Goal: Task Accomplishment & Management: Use online tool/utility

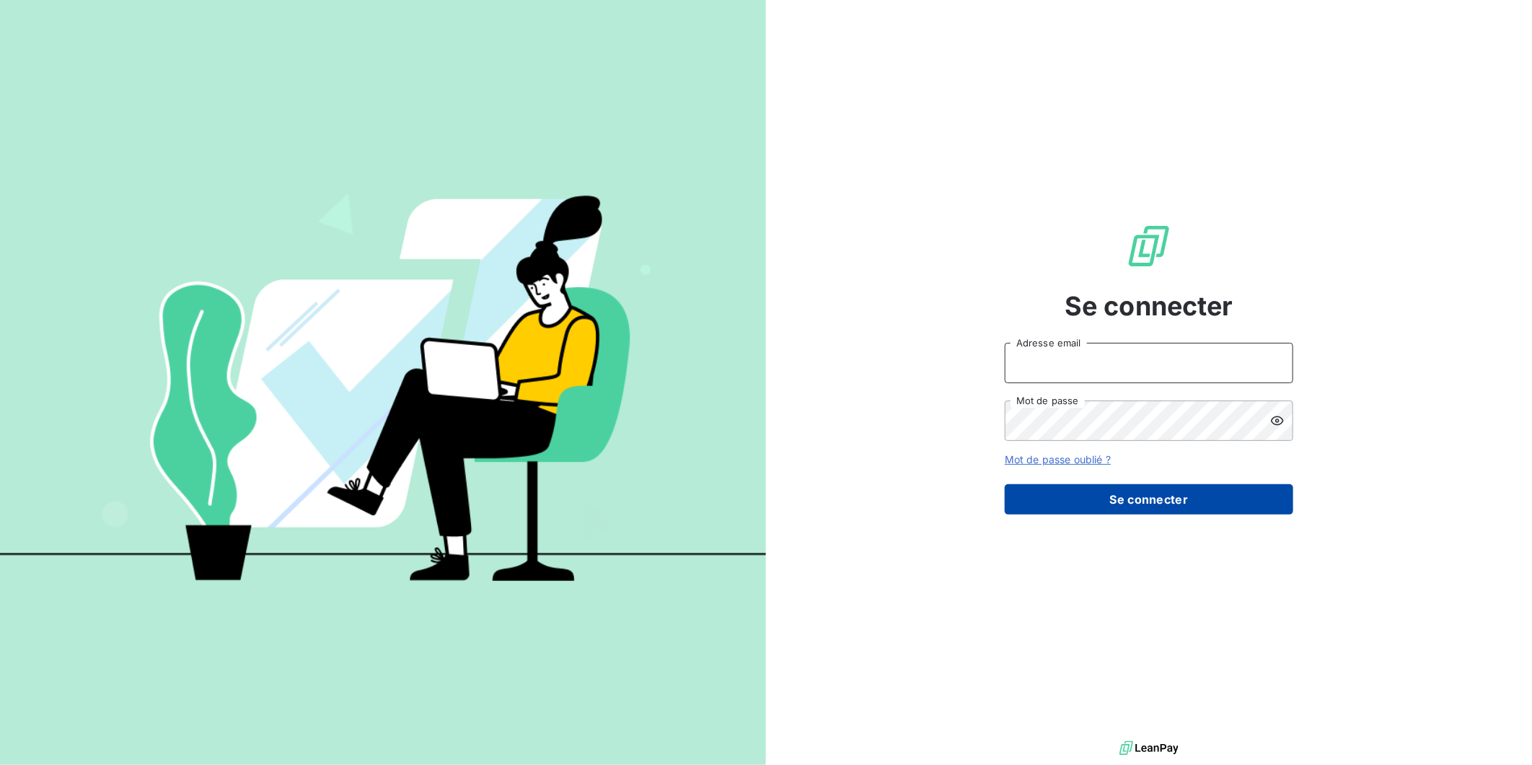
type input "[EMAIL_ADDRESS][DOMAIN_NAME]"
click at [1120, 501] on button "Se connecter" at bounding box center [1149, 499] width 289 height 30
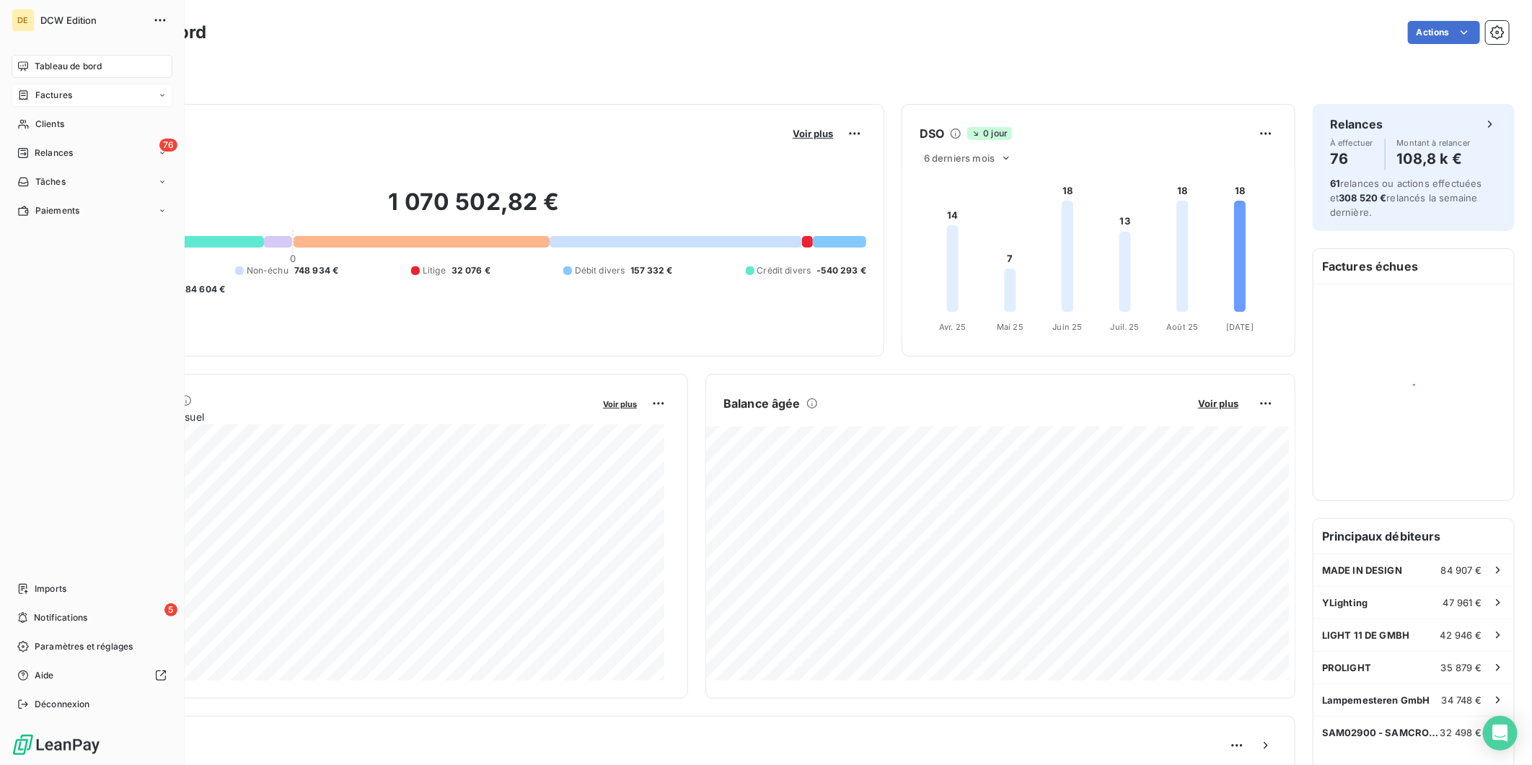
click at [40, 97] on span "Factures" at bounding box center [53, 95] width 37 height 13
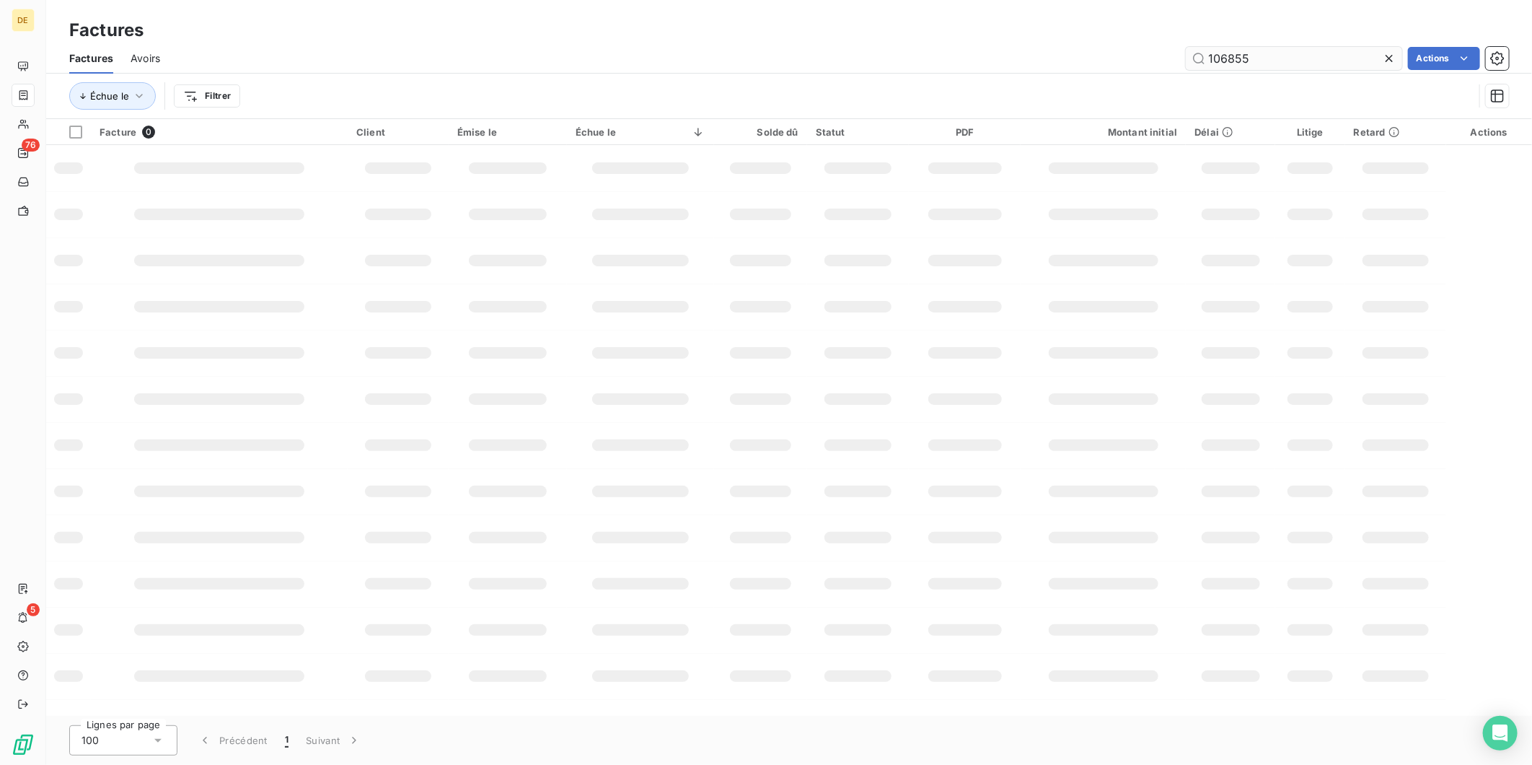
click at [1250, 58] on input "106855" at bounding box center [1294, 58] width 216 height 23
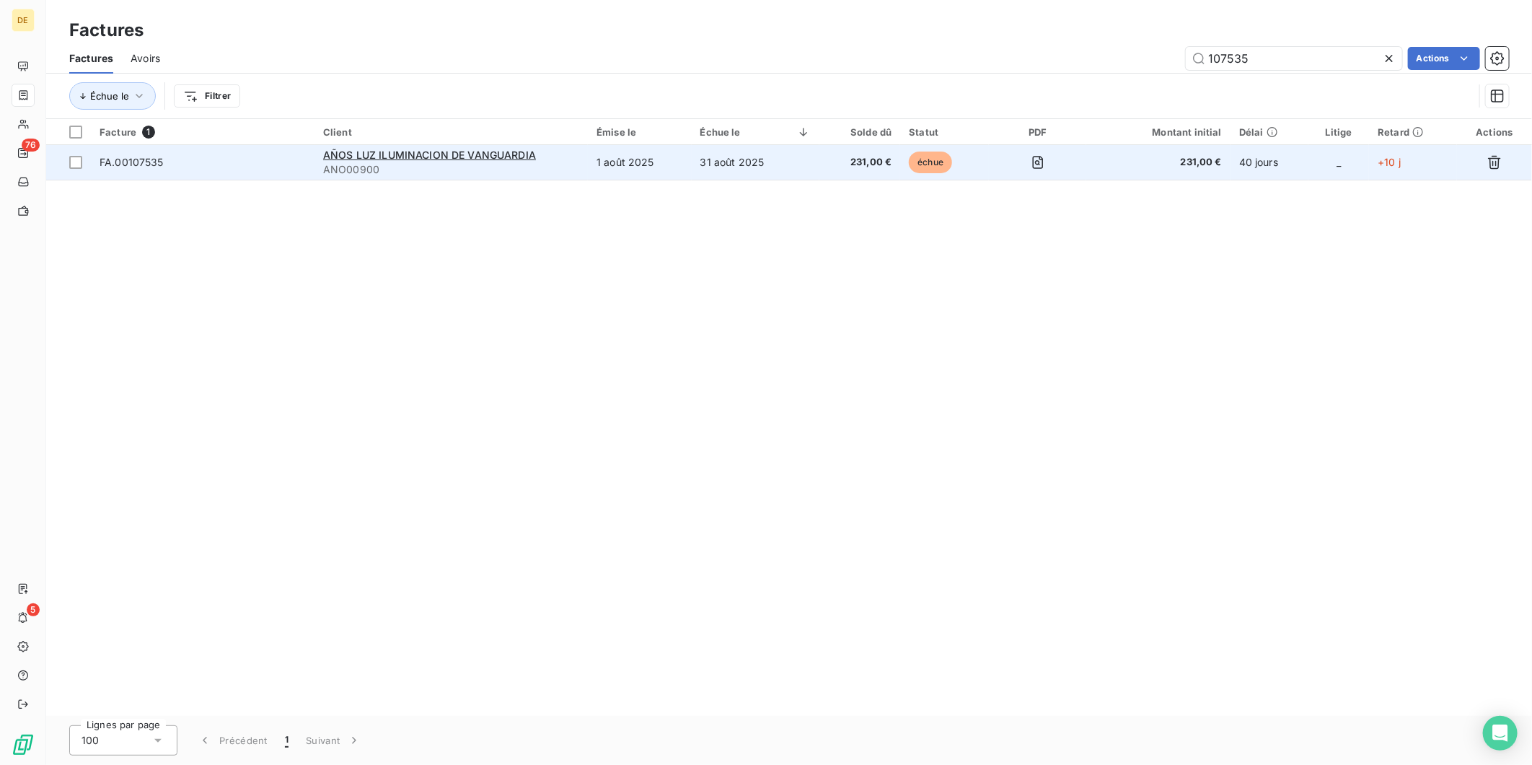
type input "107535"
click at [672, 159] on td "1 août 2025" at bounding box center [639, 162] width 103 height 35
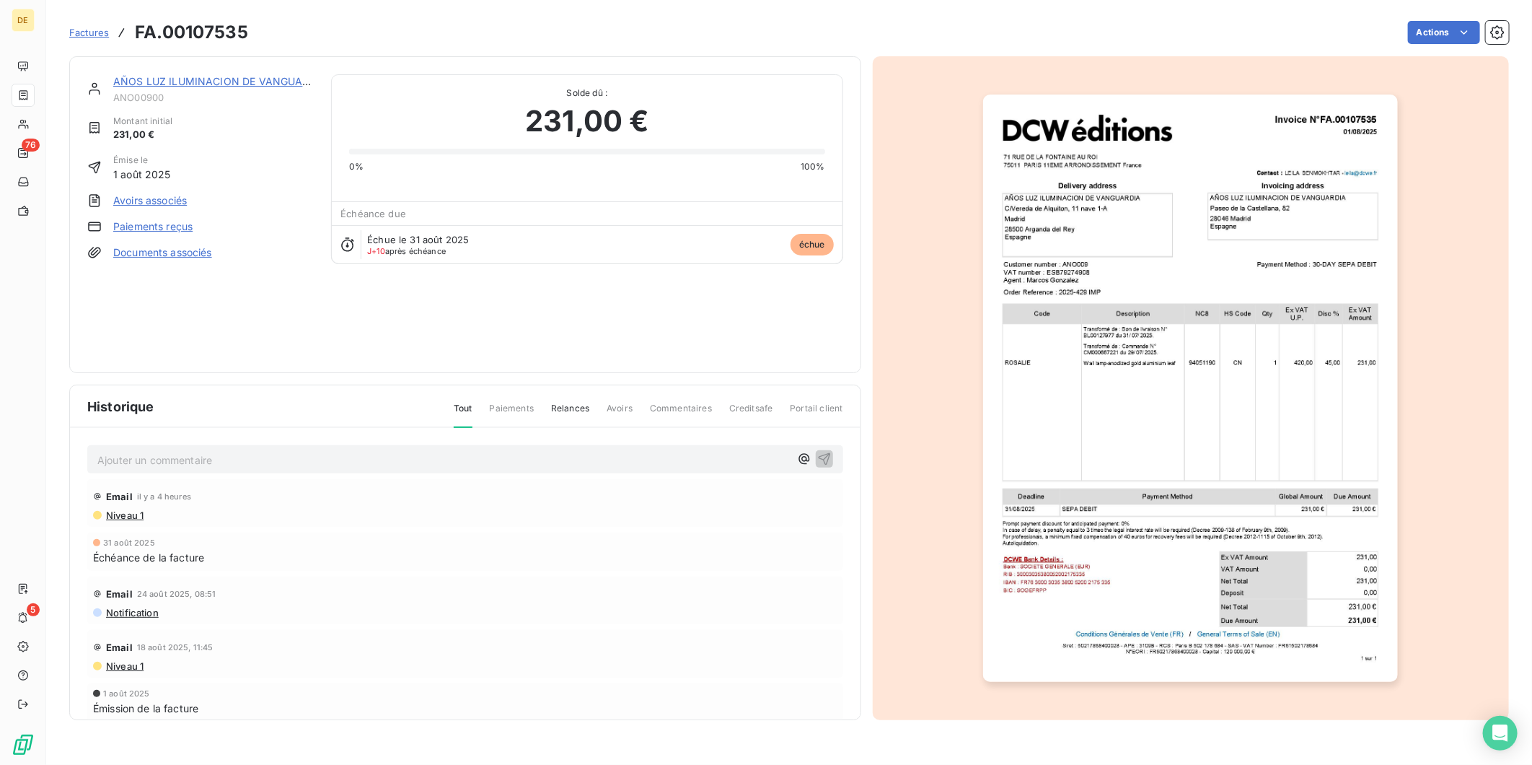
click at [146, 83] on link "AÑOS LUZ ILUMINACION DE VANGUARDIA" at bounding box center [220, 81] width 214 height 12
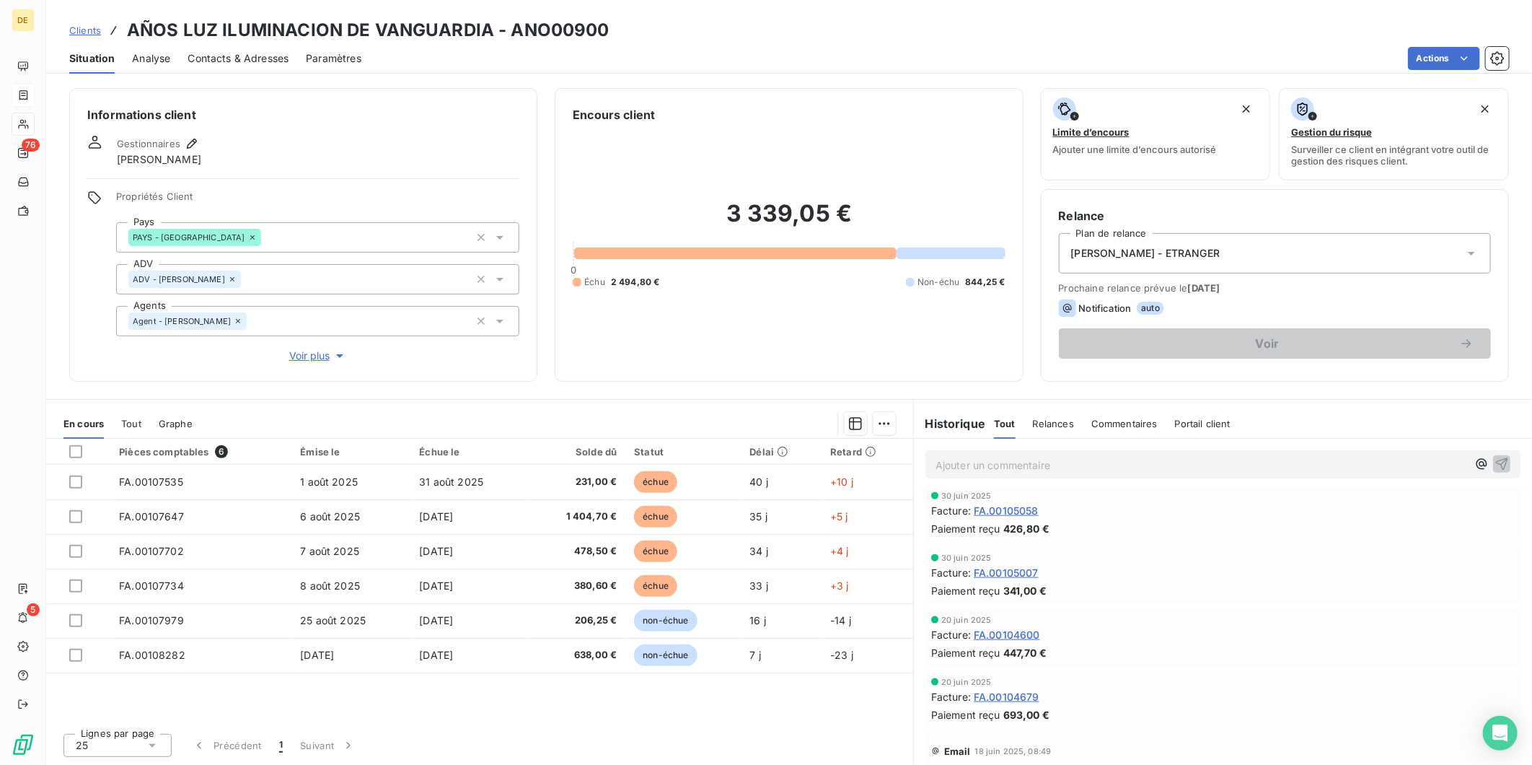
scroll to position [1208, 0]
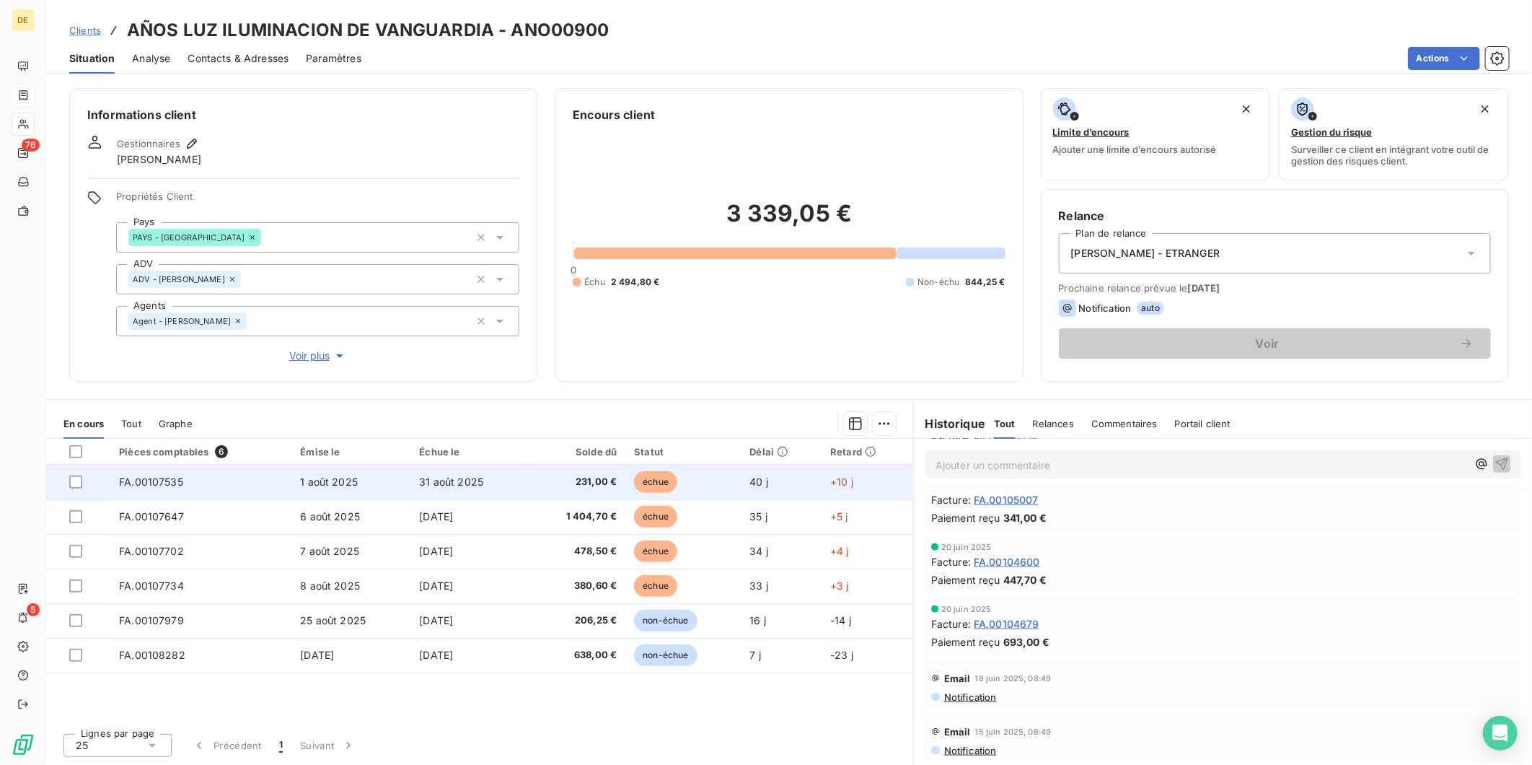
click at [531, 481] on td "231,00 €" at bounding box center [577, 482] width 98 height 35
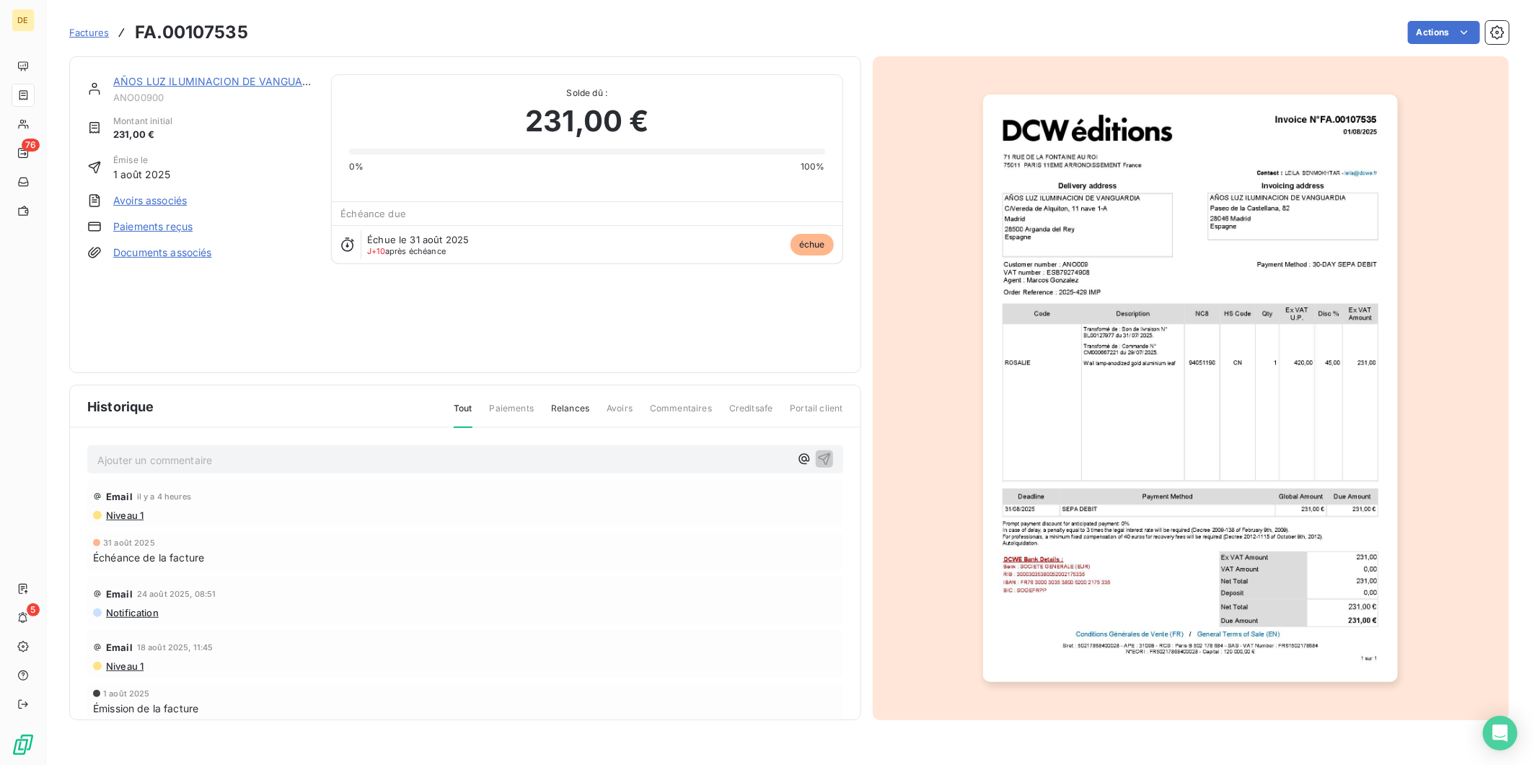
click at [94, 35] on span "Factures" at bounding box center [89, 33] width 40 height 12
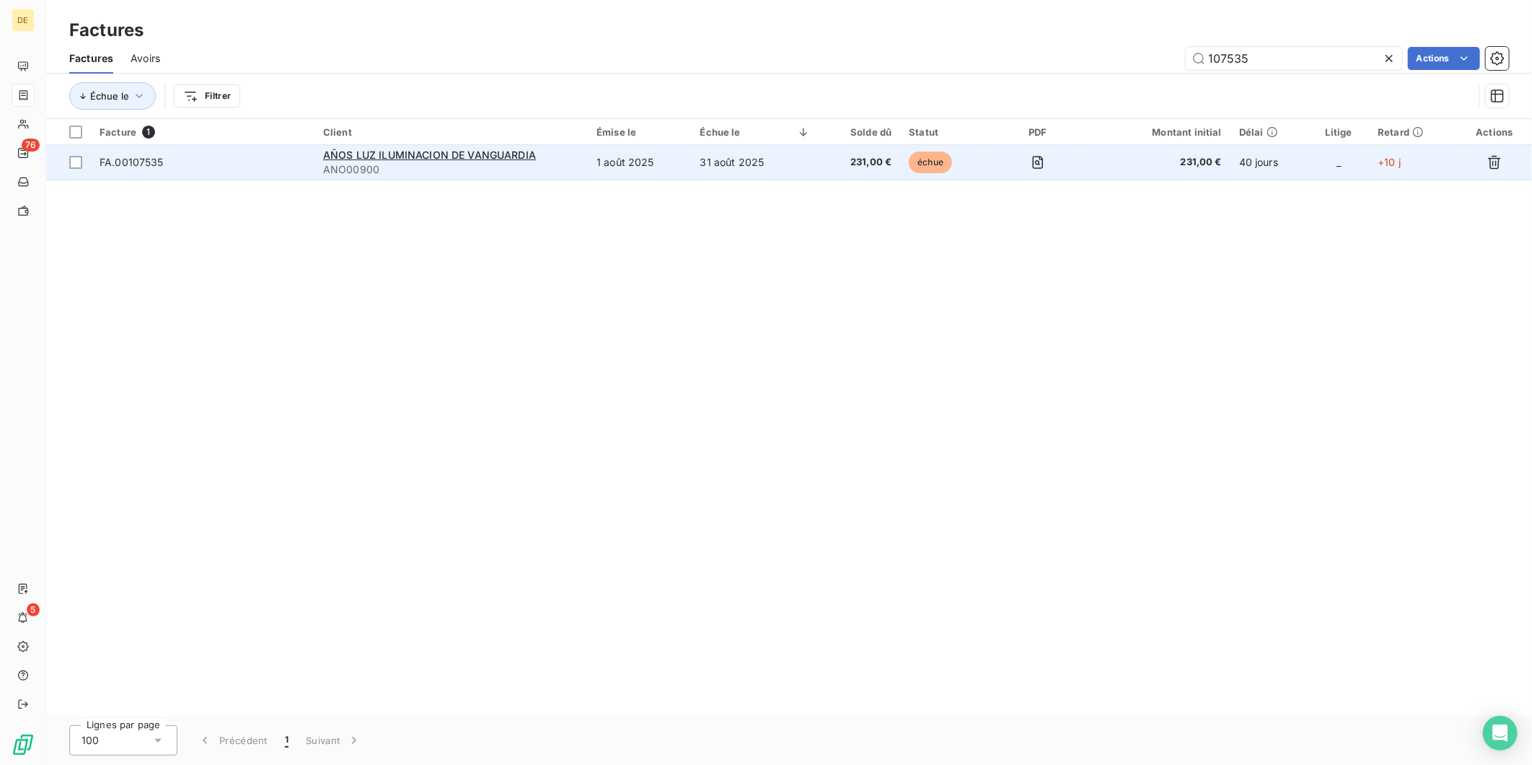
click at [641, 164] on td "1 août 2025" at bounding box center [639, 162] width 103 height 35
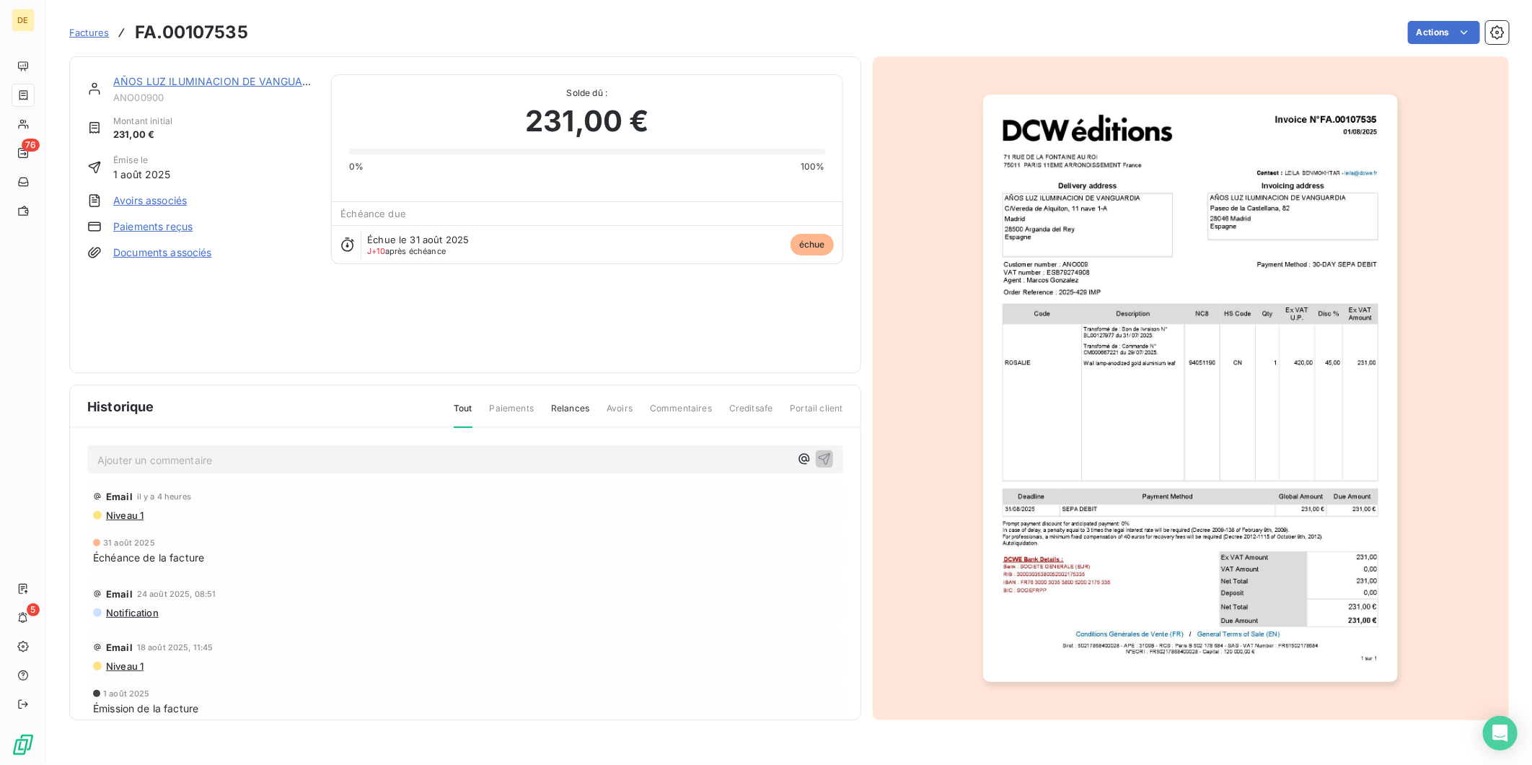
click at [227, 83] on link "AÑOS LUZ ILUMINACION DE VANGUARDIA" at bounding box center [220, 81] width 214 height 12
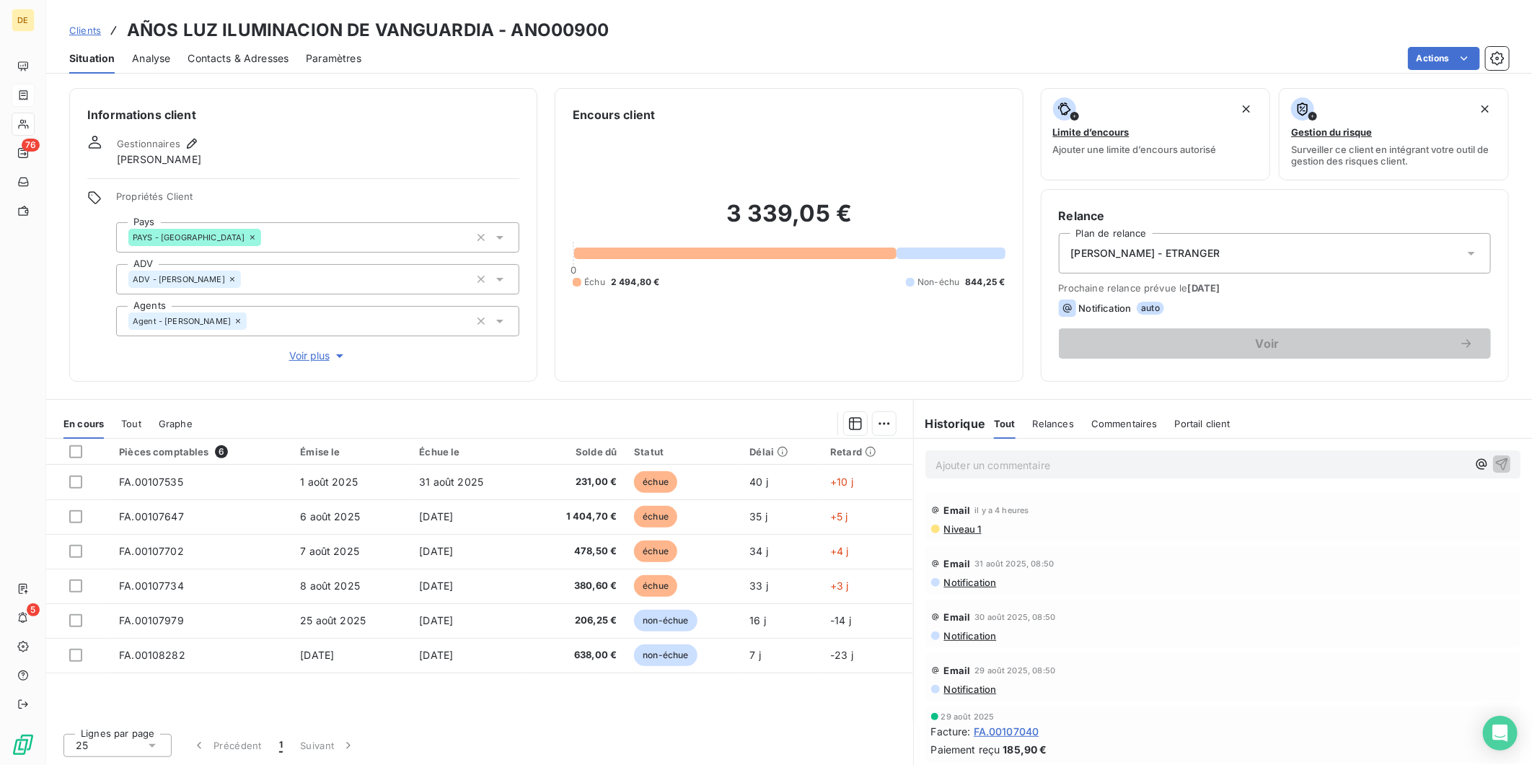
click at [1171, 254] on span "[PERSON_NAME] - ETRANGER" at bounding box center [1145, 253] width 149 height 14
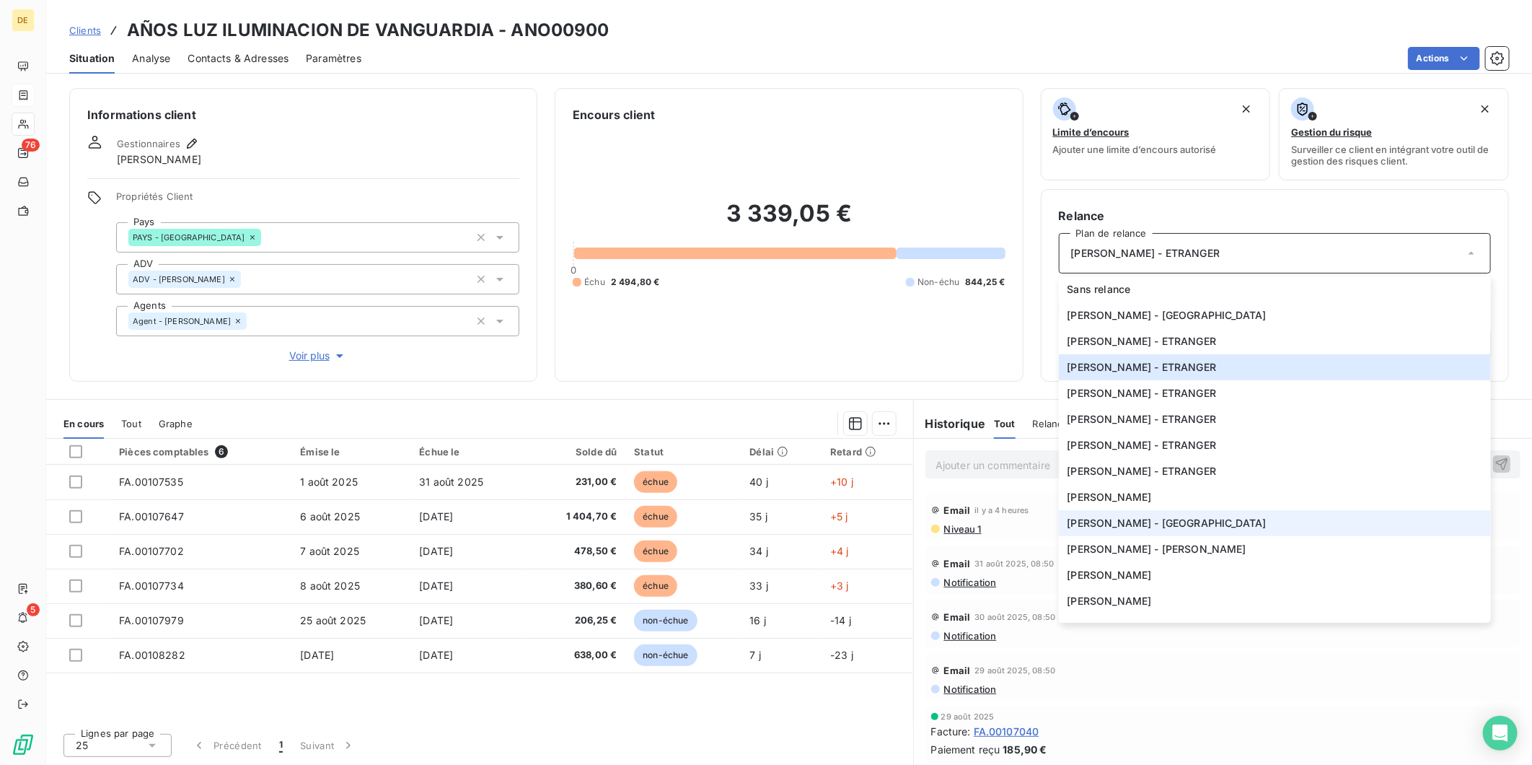
scroll to position [406, 0]
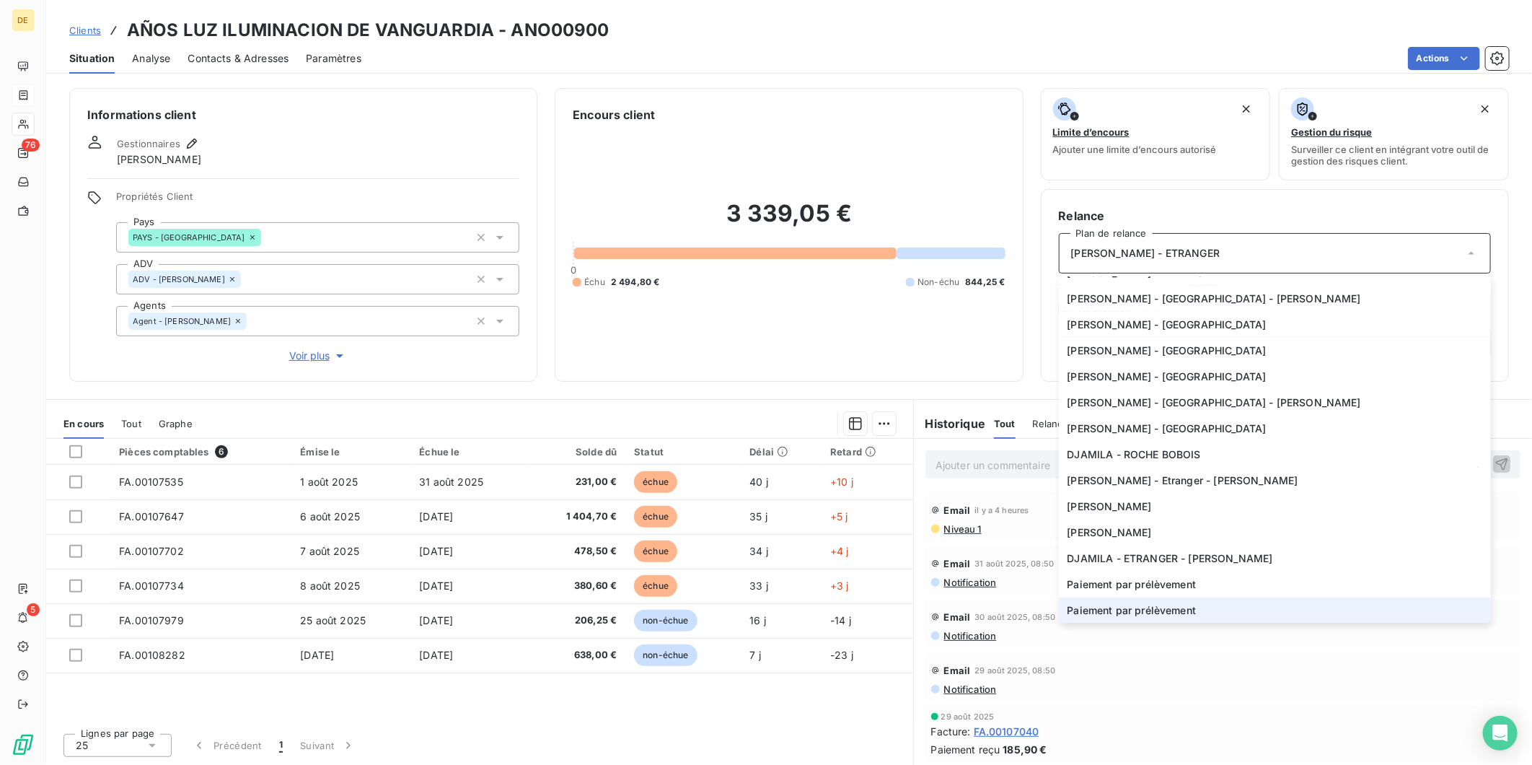
click at [1164, 606] on span "Paiement par prélèvement" at bounding box center [1132, 610] width 129 height 14
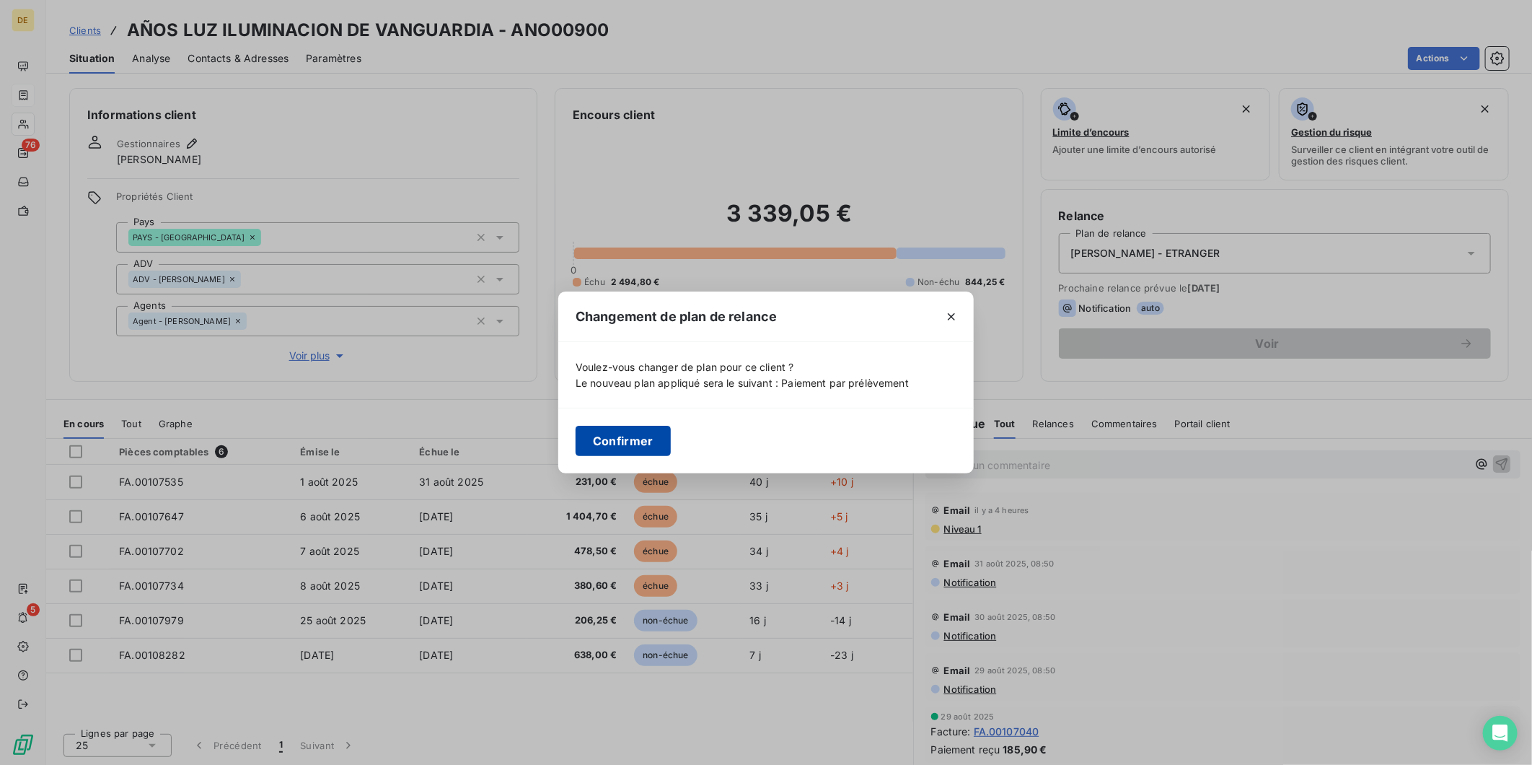
click at [628, 446] on button "Confirmer" at bounding box center [623, 441] width 95 height 30
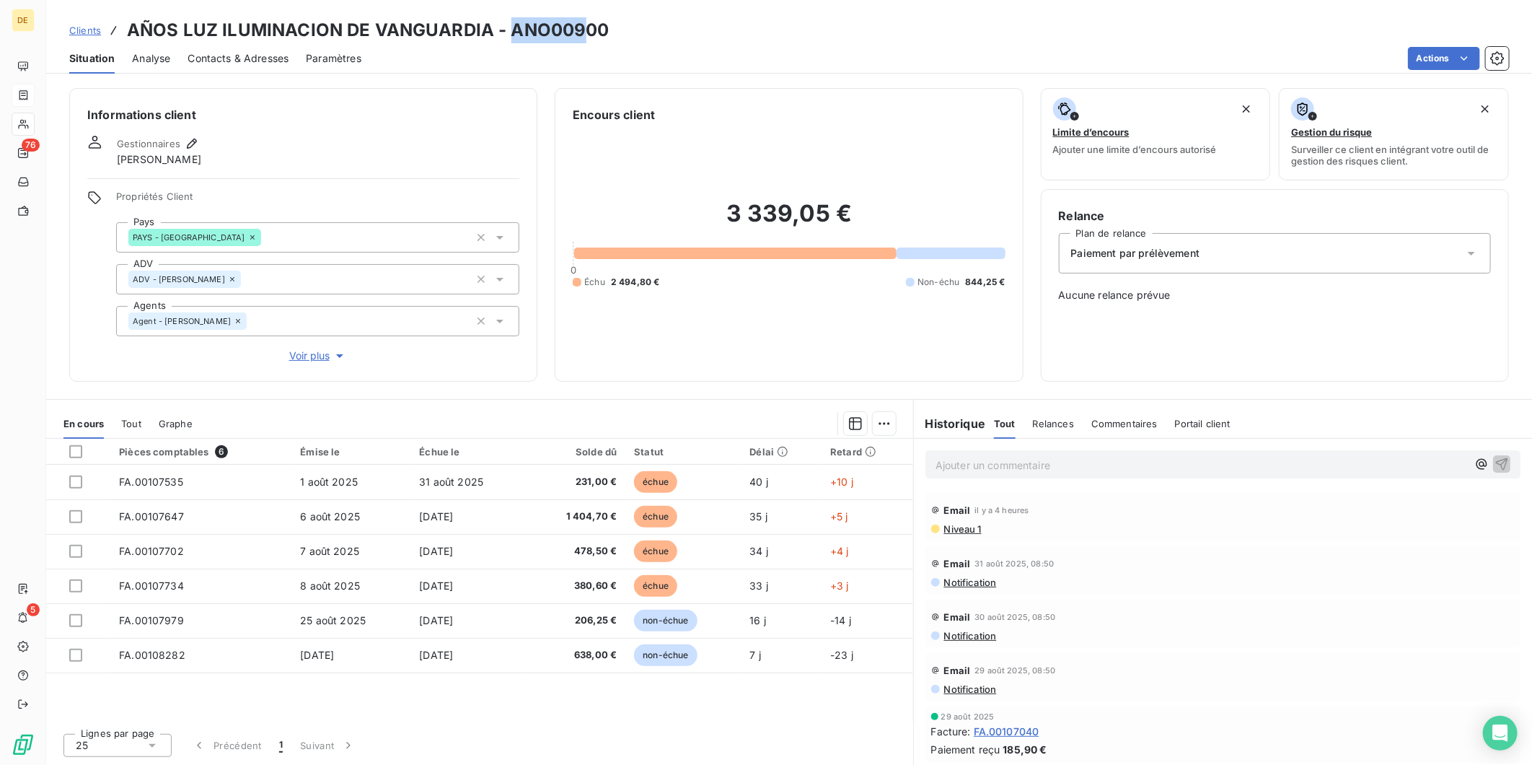
drag, startPoint x: 577, startPoint y: 25, endPoint x: 512, endPoint y: 17, distance: 65.4
click at [512, 17] on h3 "AÑOS LUZ ILUMINACION DE VANGUARDIA - ANO00900" at bounding box center [368, 30] width 483 height 26
copy h3 "ANO009"
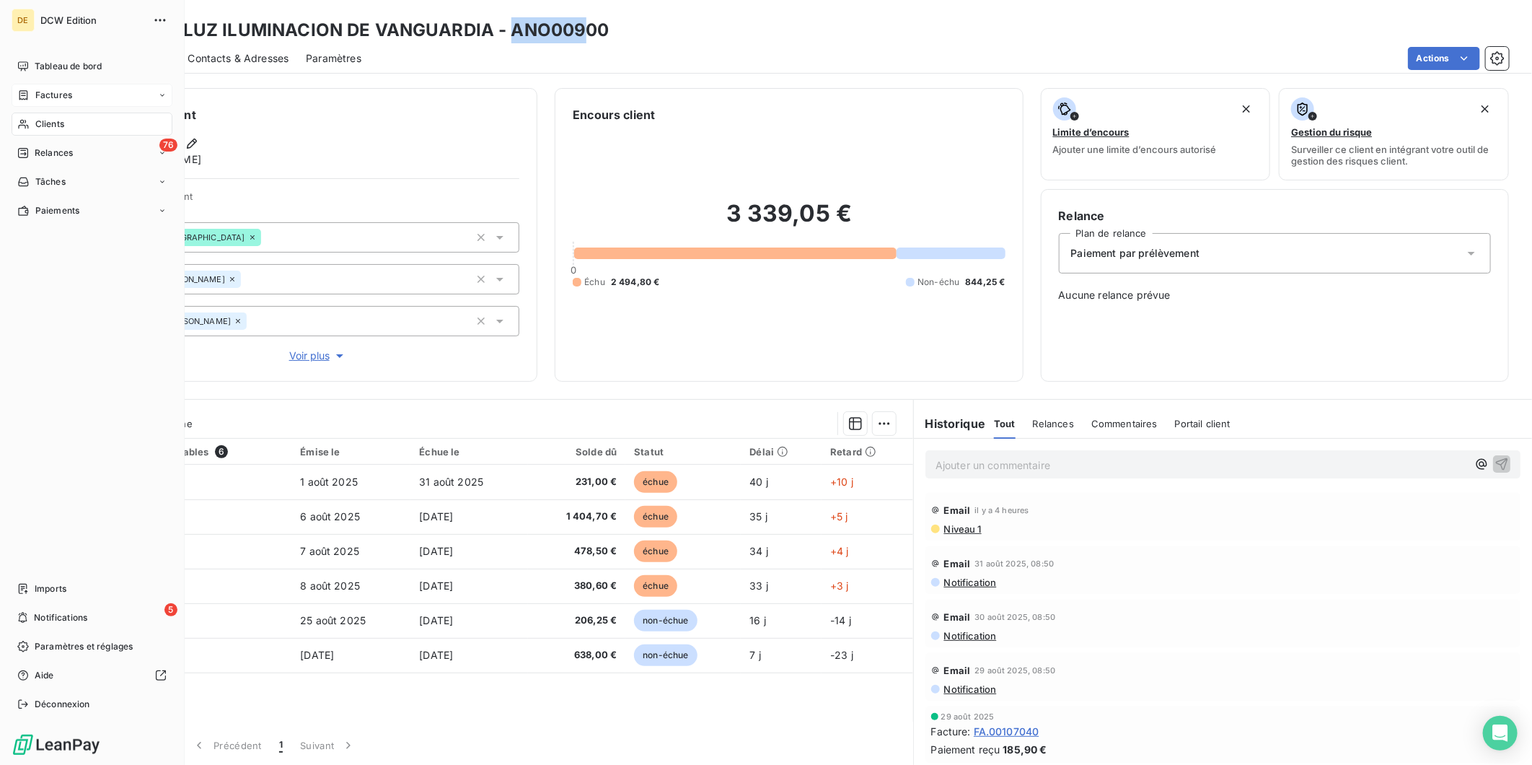
click at [44, 127] on span "Clients" at bounding box center [49, 124] width 29 height 13
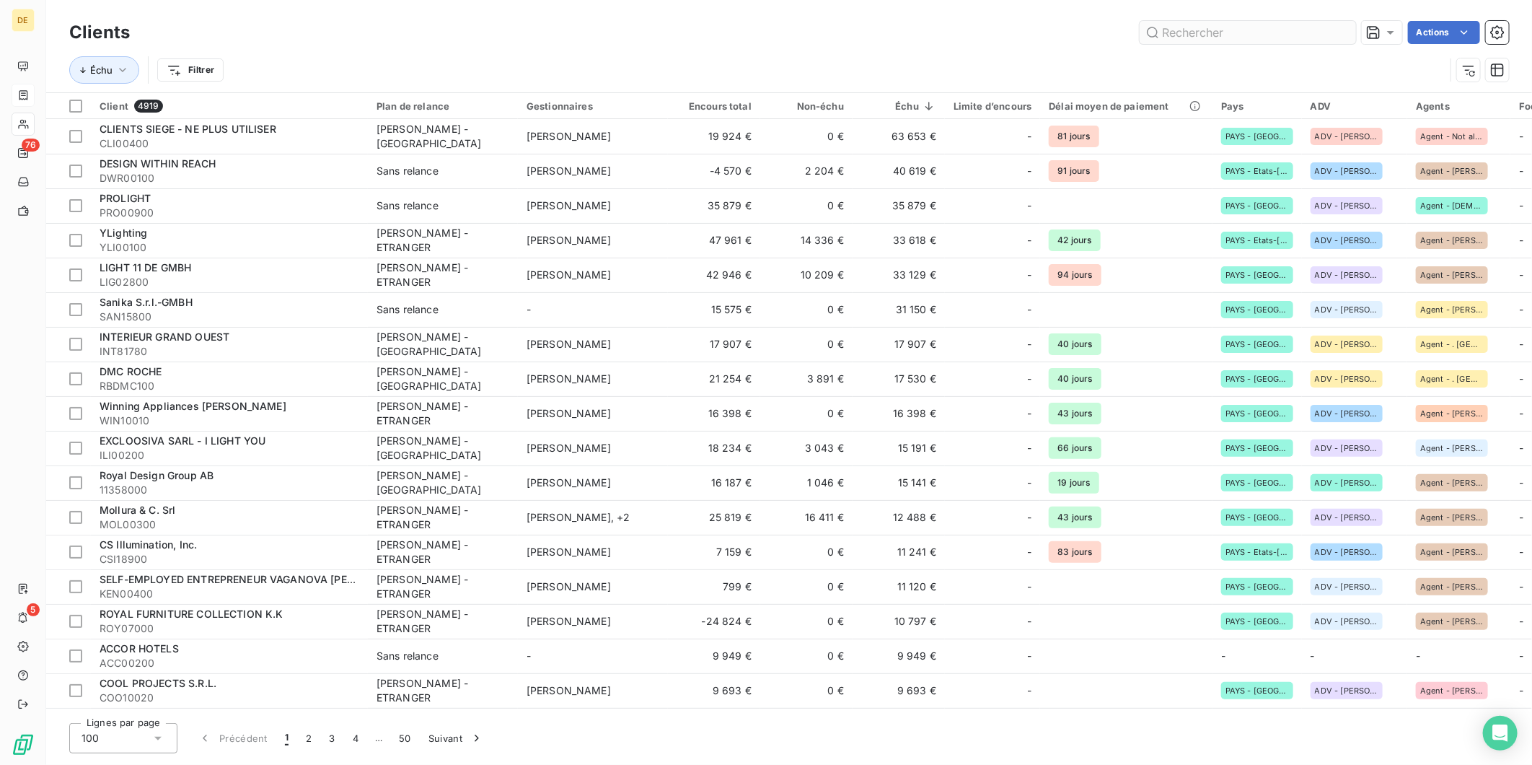
click at [1177, 30] on input "text" at bounding box center [1248, 32] width 216 height 23
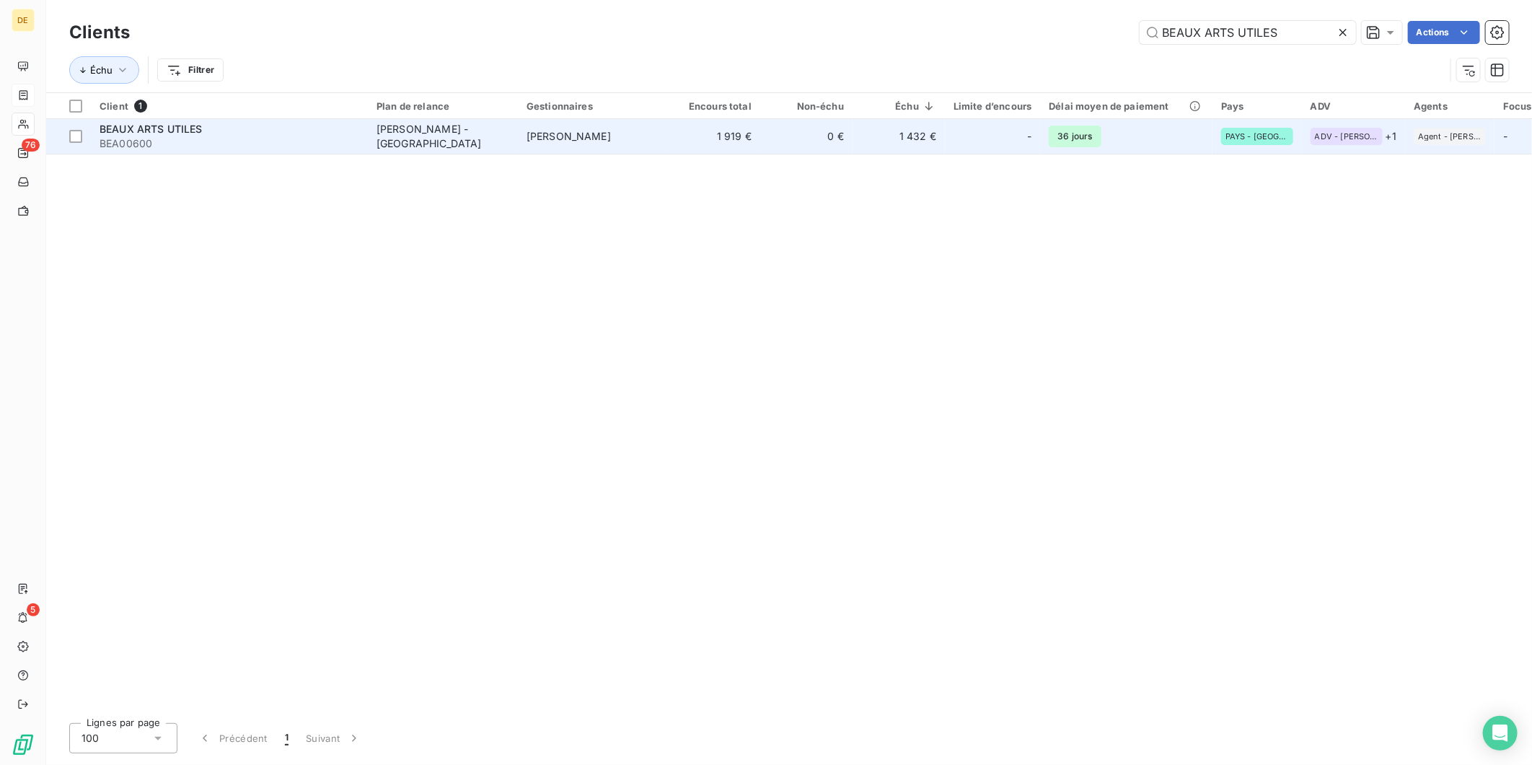
type input "BEAUX ARTS UTILES"
click at [879, 141] on td "1 432 €" at bounding box center [899, 136] width 92 height 35
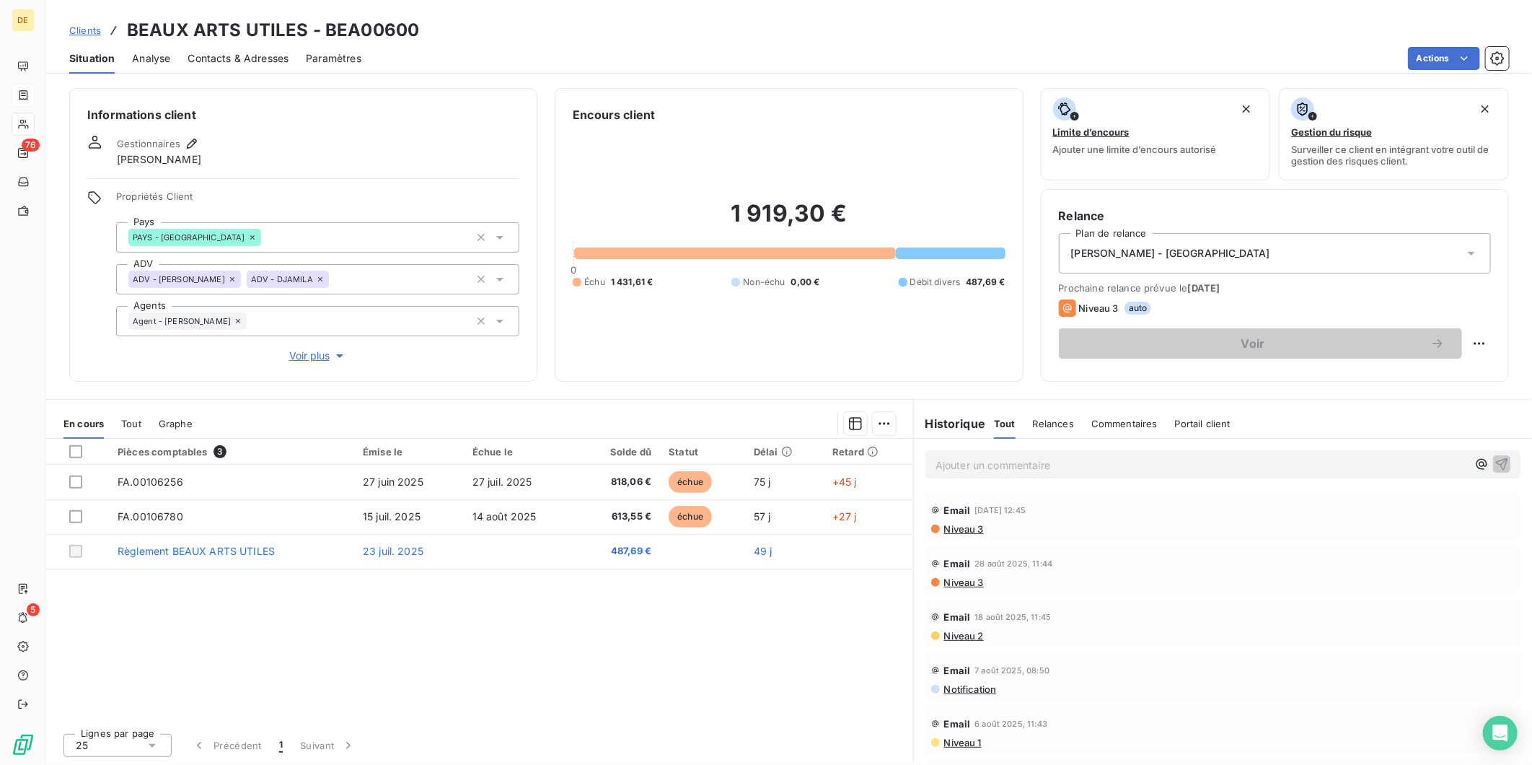
click at [316, 278] on icon at bounding box center [320, 279] width 9 height 9
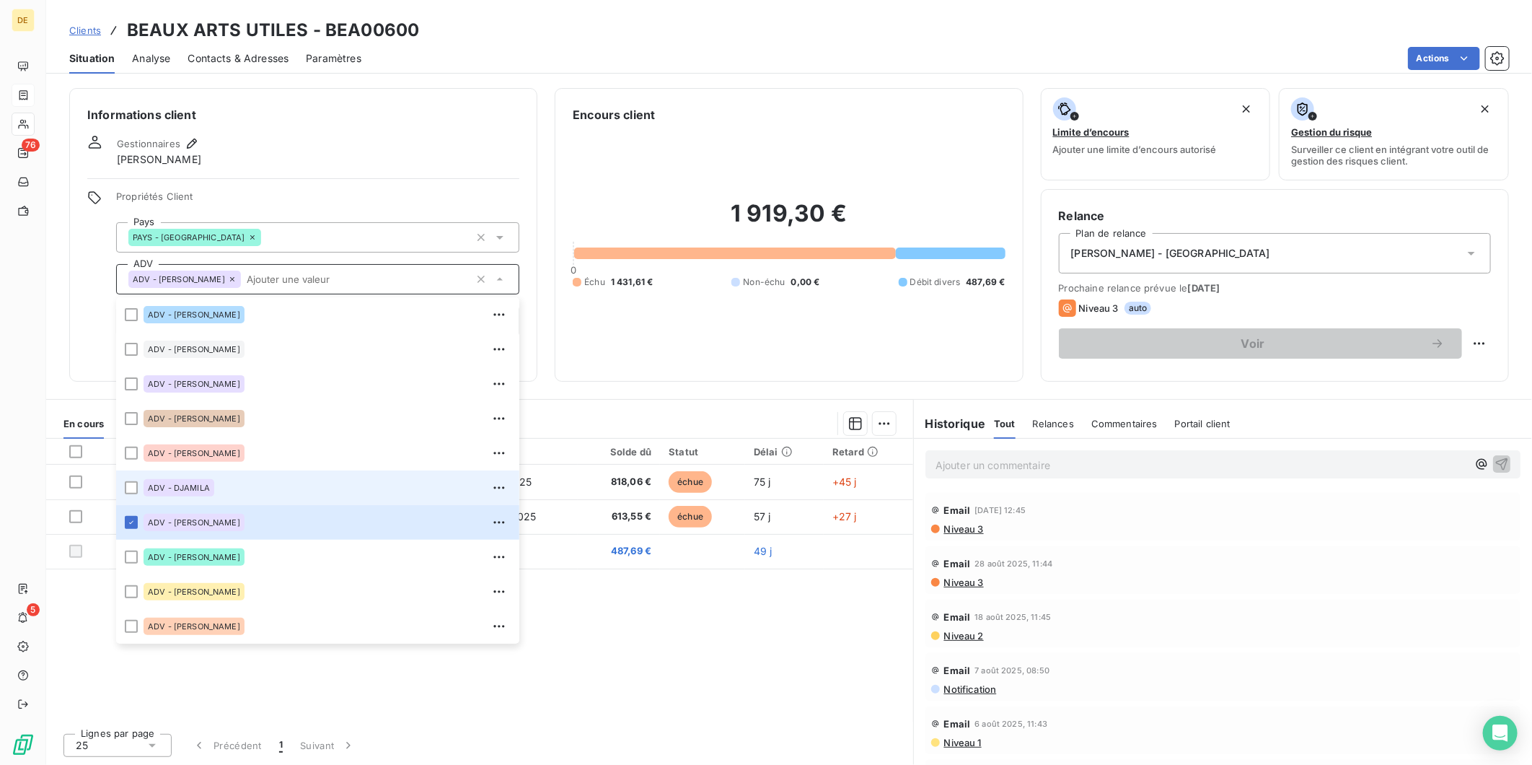
click at [919, 332] on div "1 919,30 € 0 Échu 1 431,61 € Non-échu 0,00 € Débit divers 487,69 €" at bounding box center [789, 243] width 432 height 240
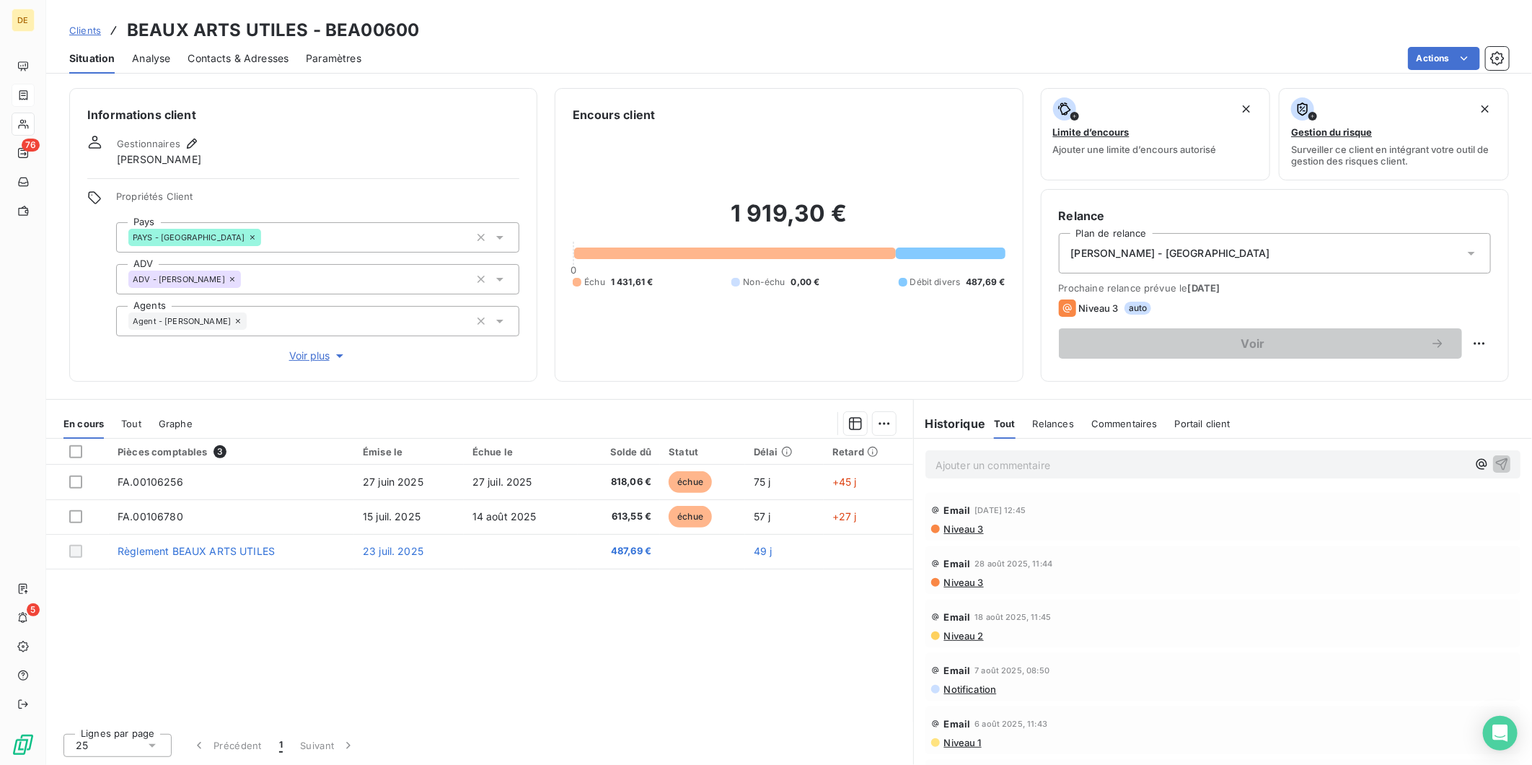
click at [986, 459] on p "Ajouter un commentaire ﻿" at bounding box center [1202, 465] width 532 height 18
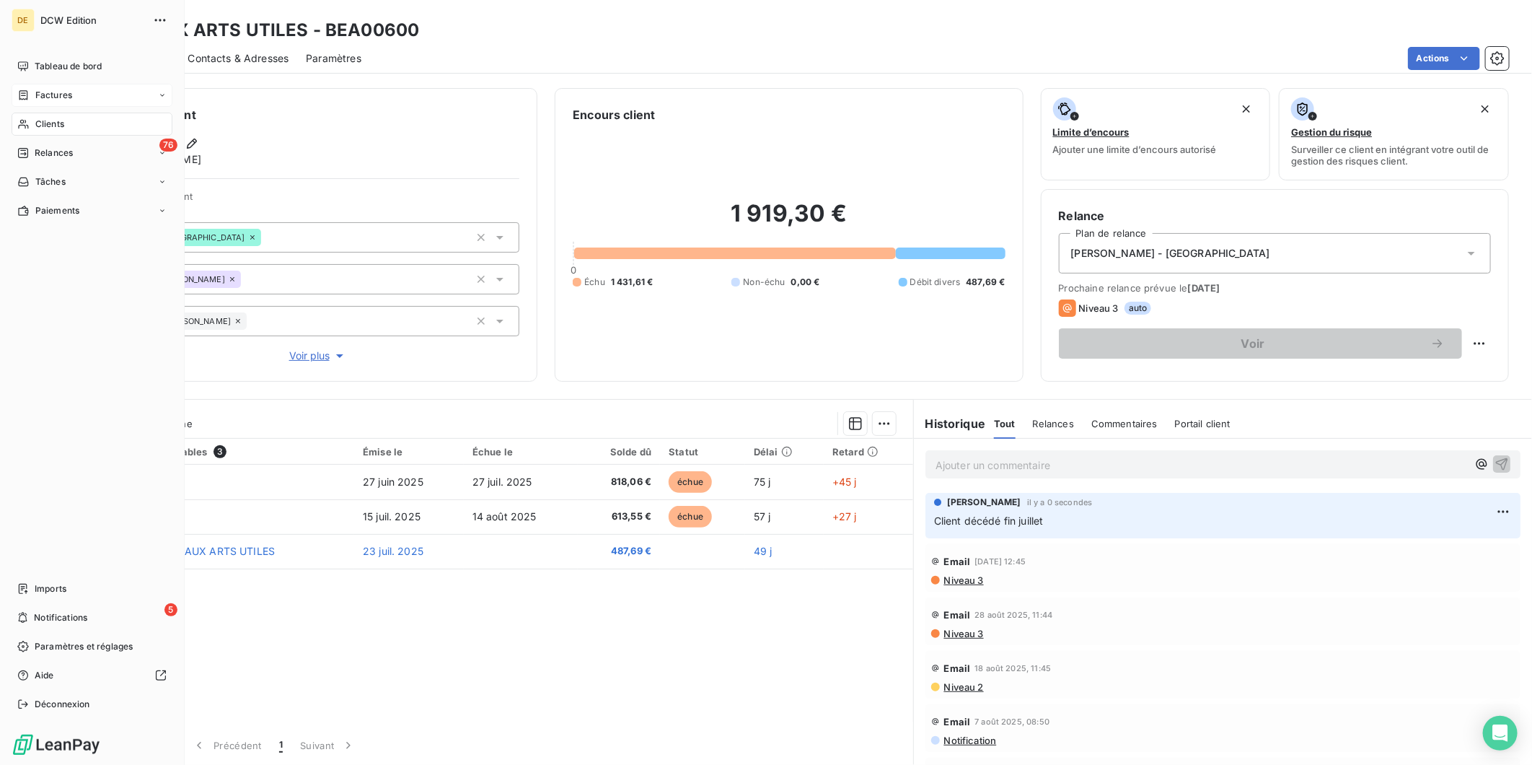
click at [29, 123] on icon at bounding box center [23, 124] width 12 height 12
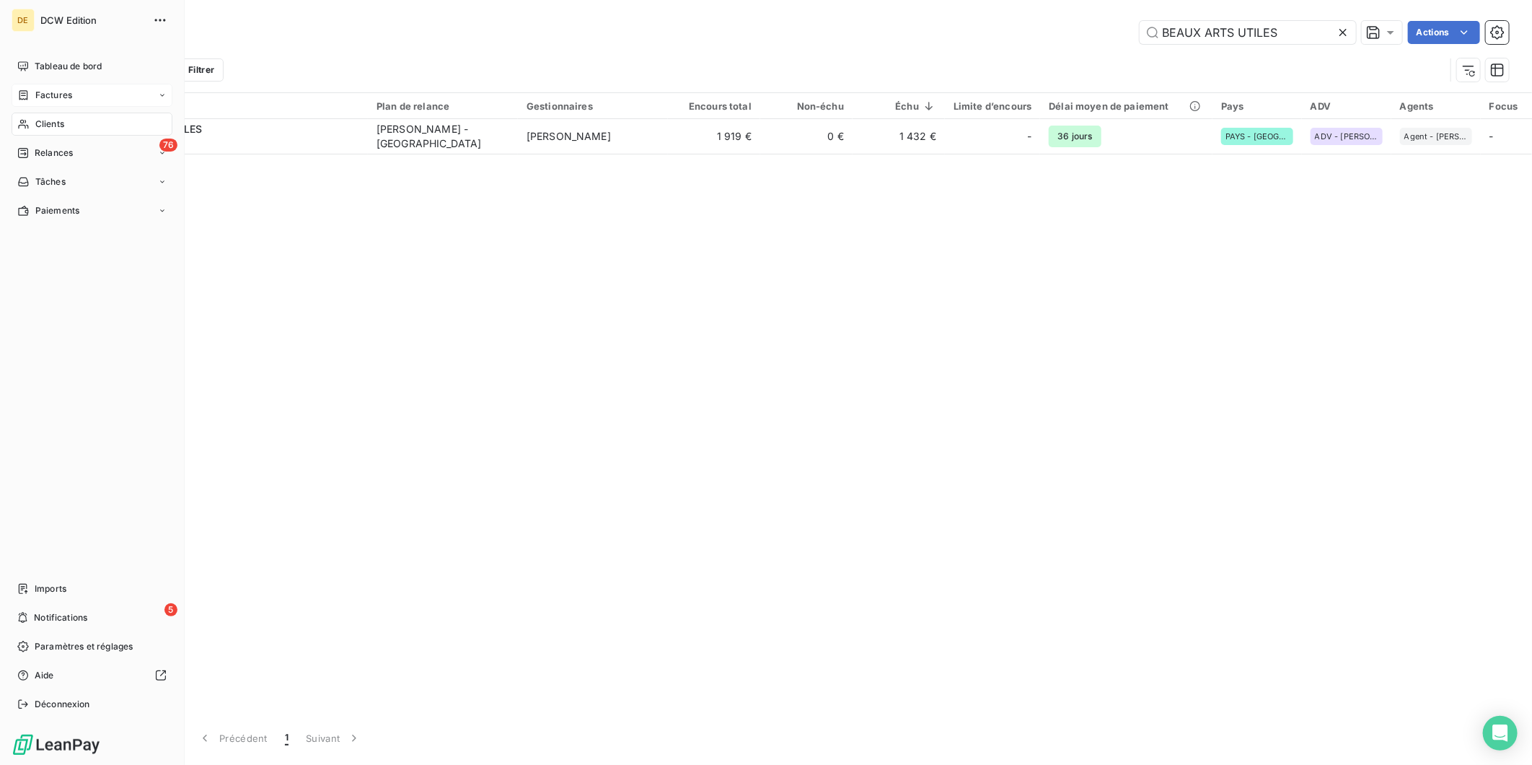
click at [44, 97] on span "Factures" at bounding box center [53, 95] width 37 height 13
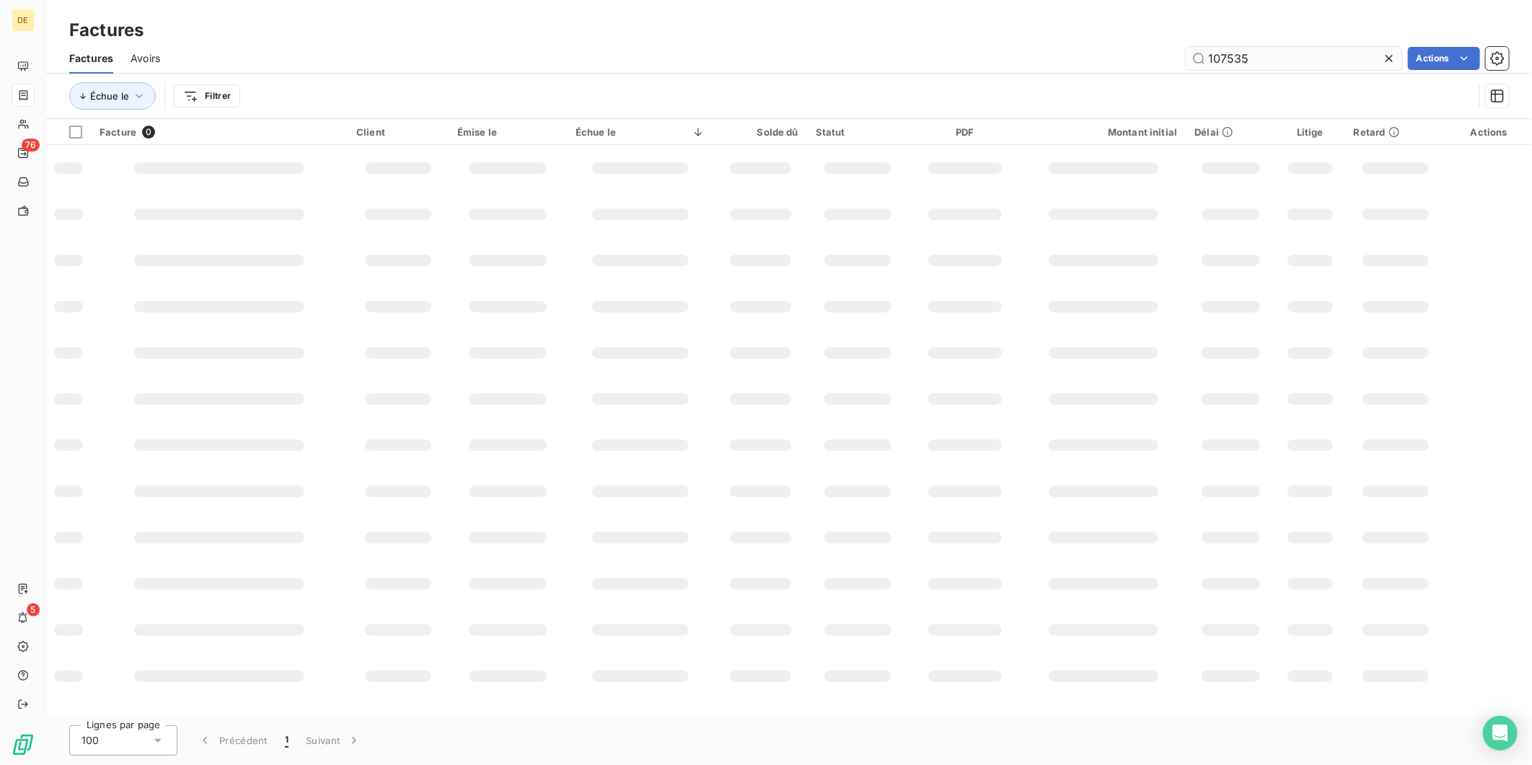
click at [1258, 56] on input "107535" at bounding box center [1294, 58] width 216 height 23
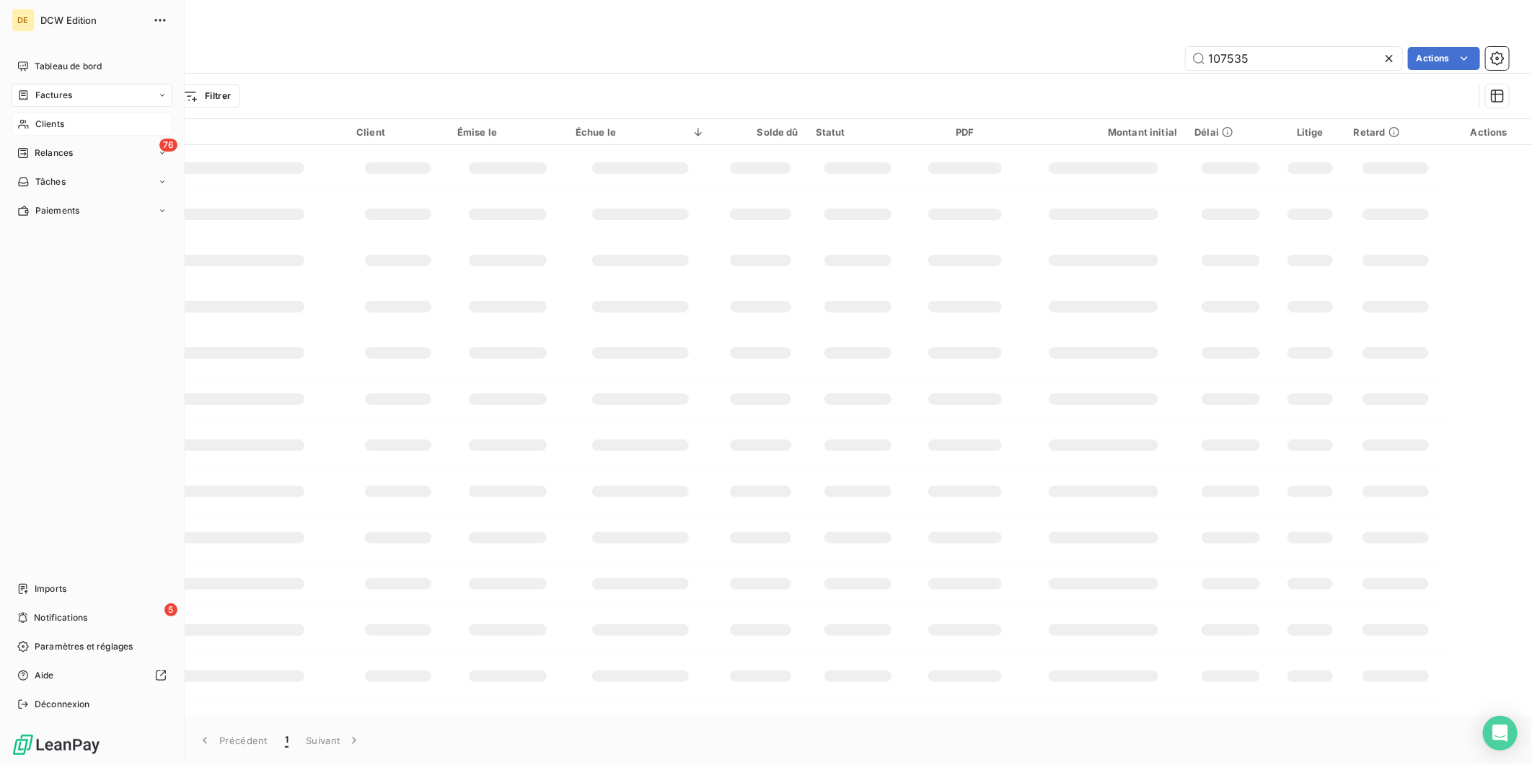
click at [30, 120] on div "Clients" at bounding box center [92, 124] width 161 height 23
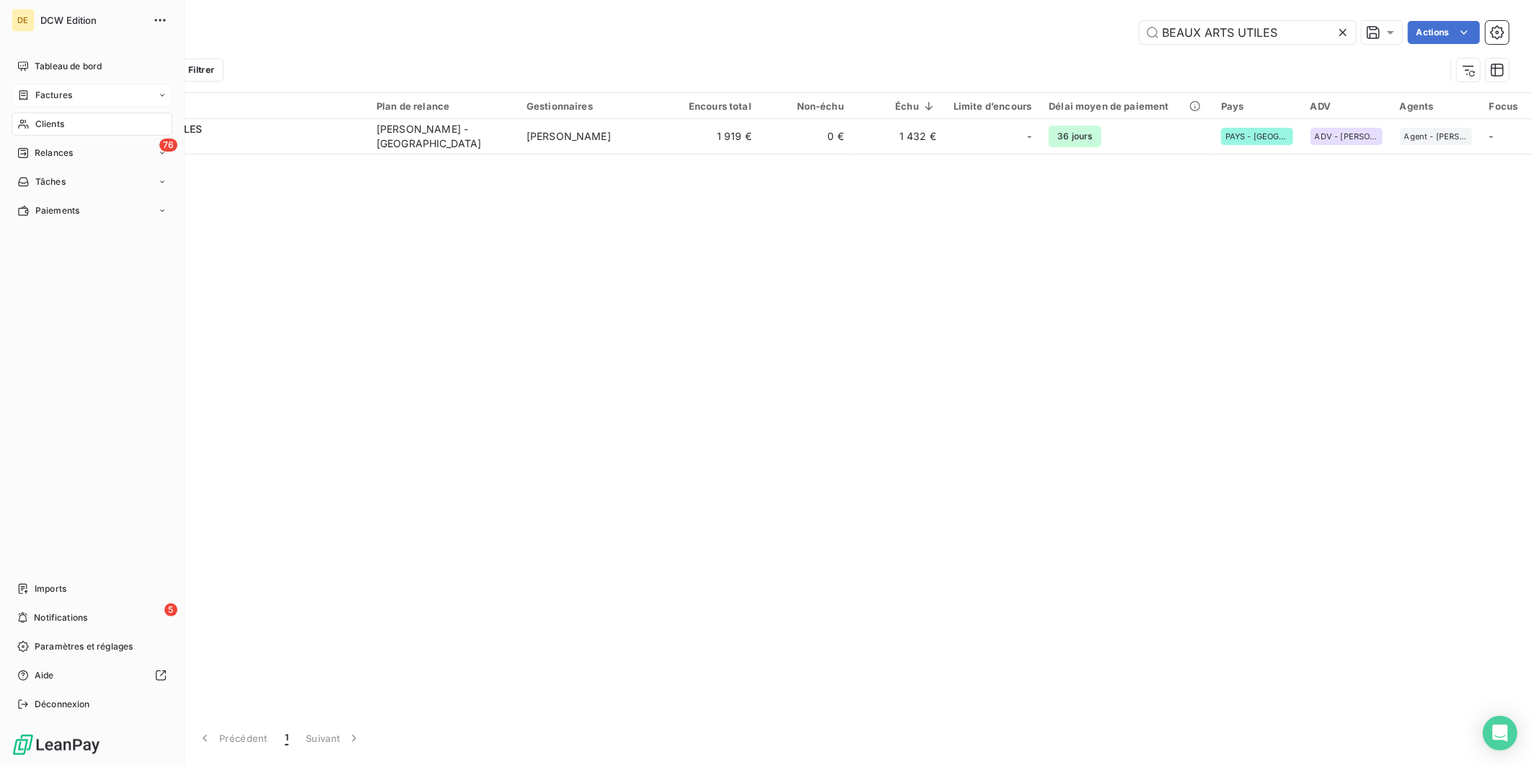
click at [32, 95] on div "Factures" at bounding box center [44, 95] width 55 height 13
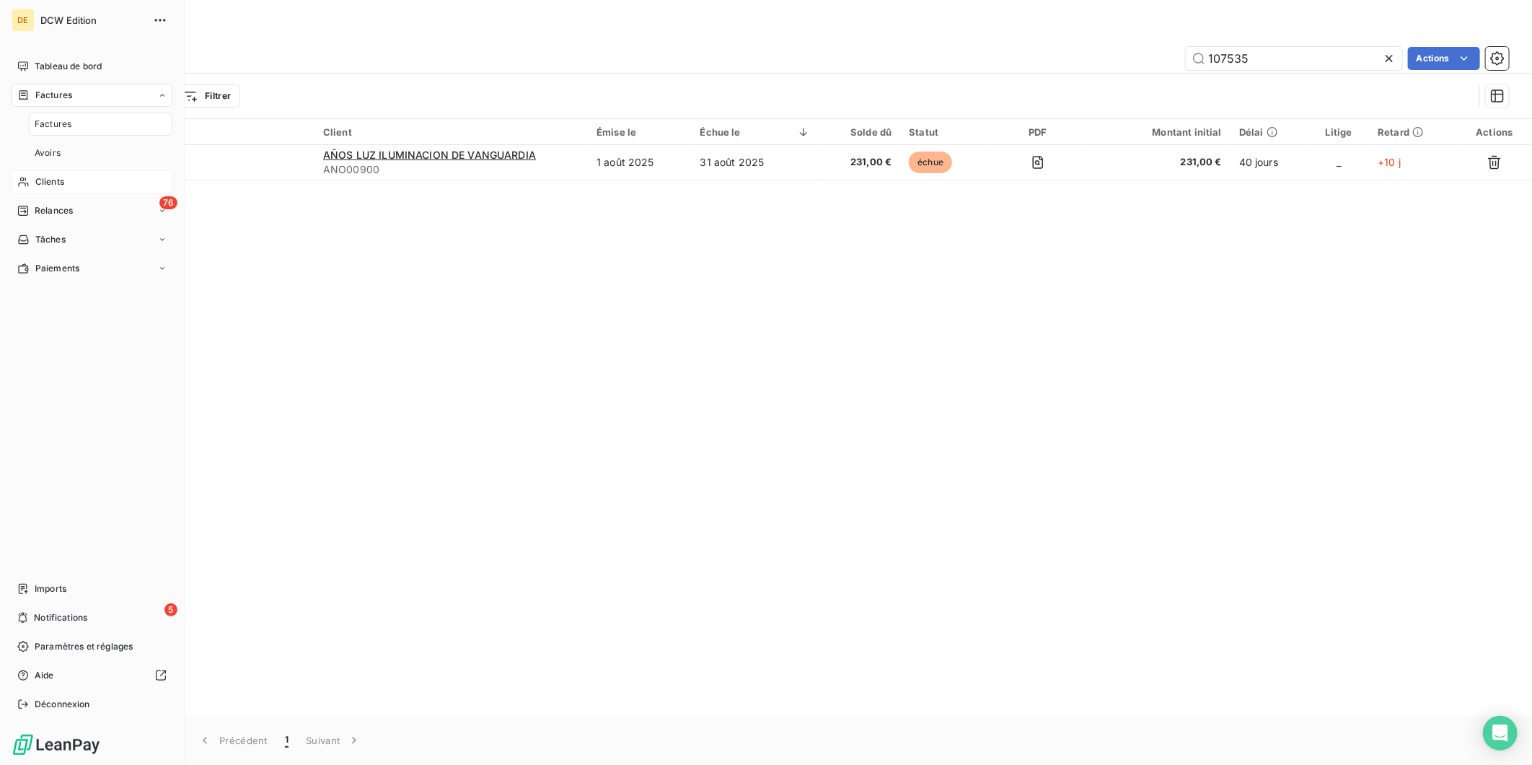
click at [51, 192] on div "Clients" at bounding box center [92, 181] width 161 height 23
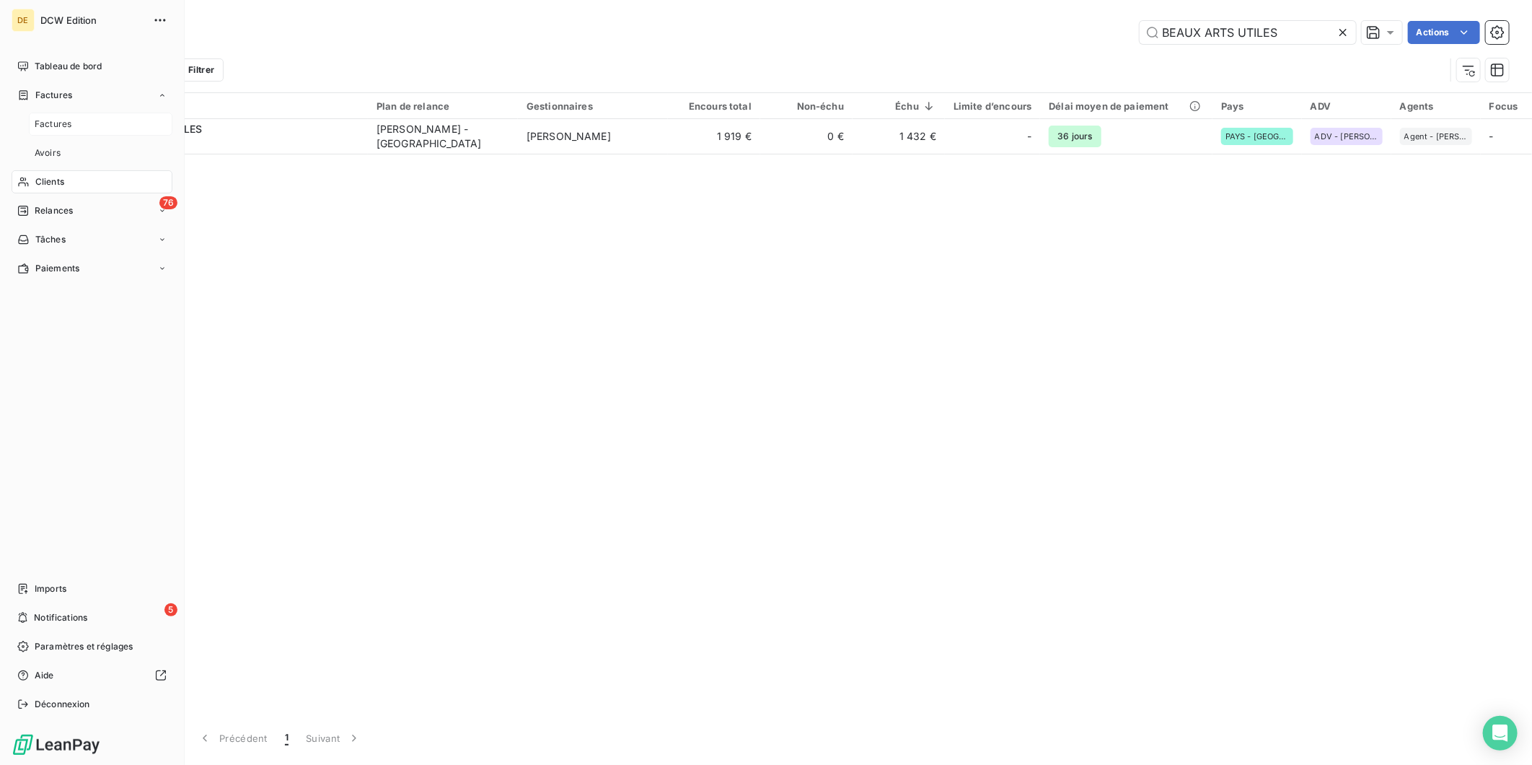
click at [48, 113] on div "Factures" at bounding box center [101, 124] width 144 height 23
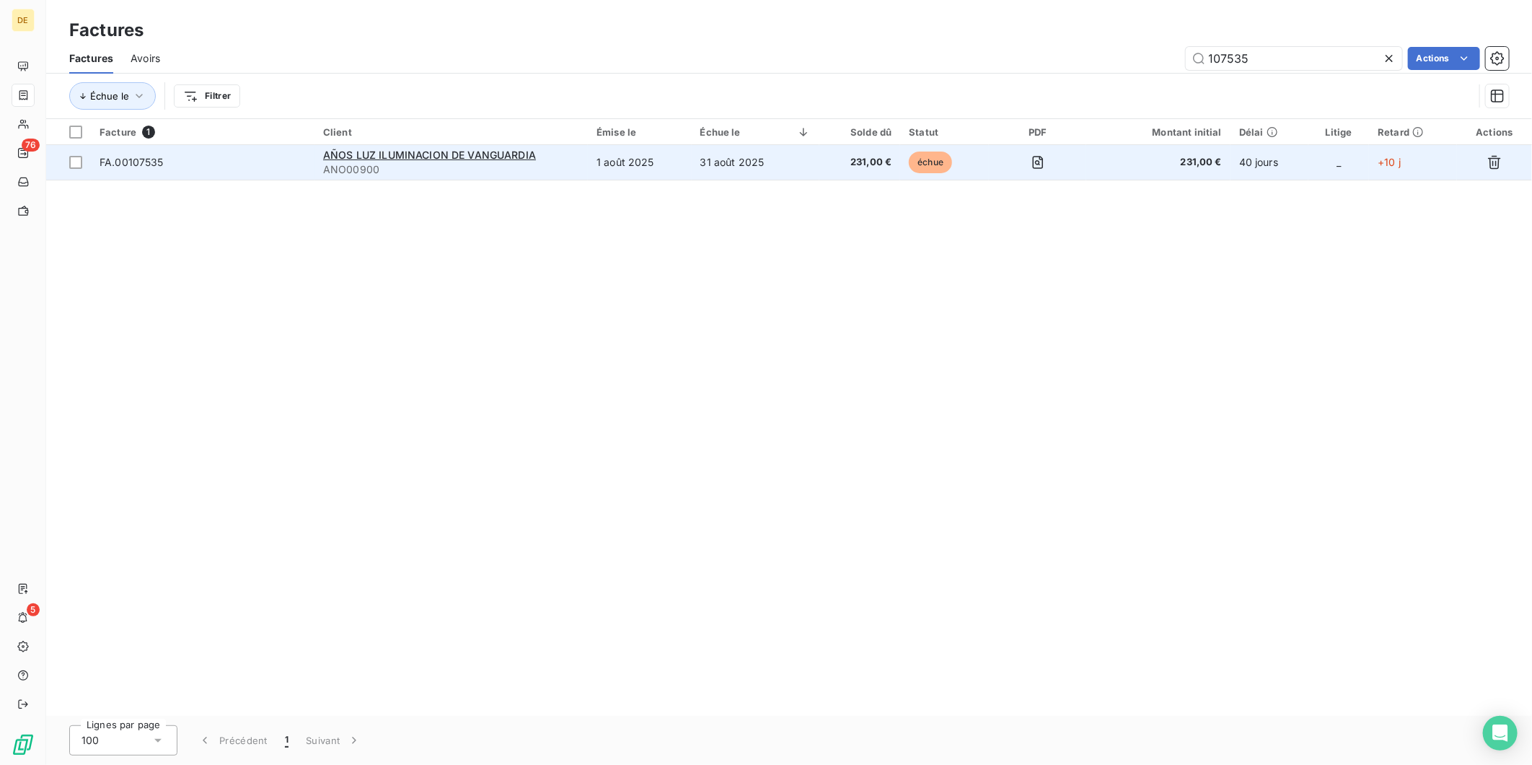
click at [383, 173] on span "ANO00900" at bounding box center [451, 169] width 256 height 14
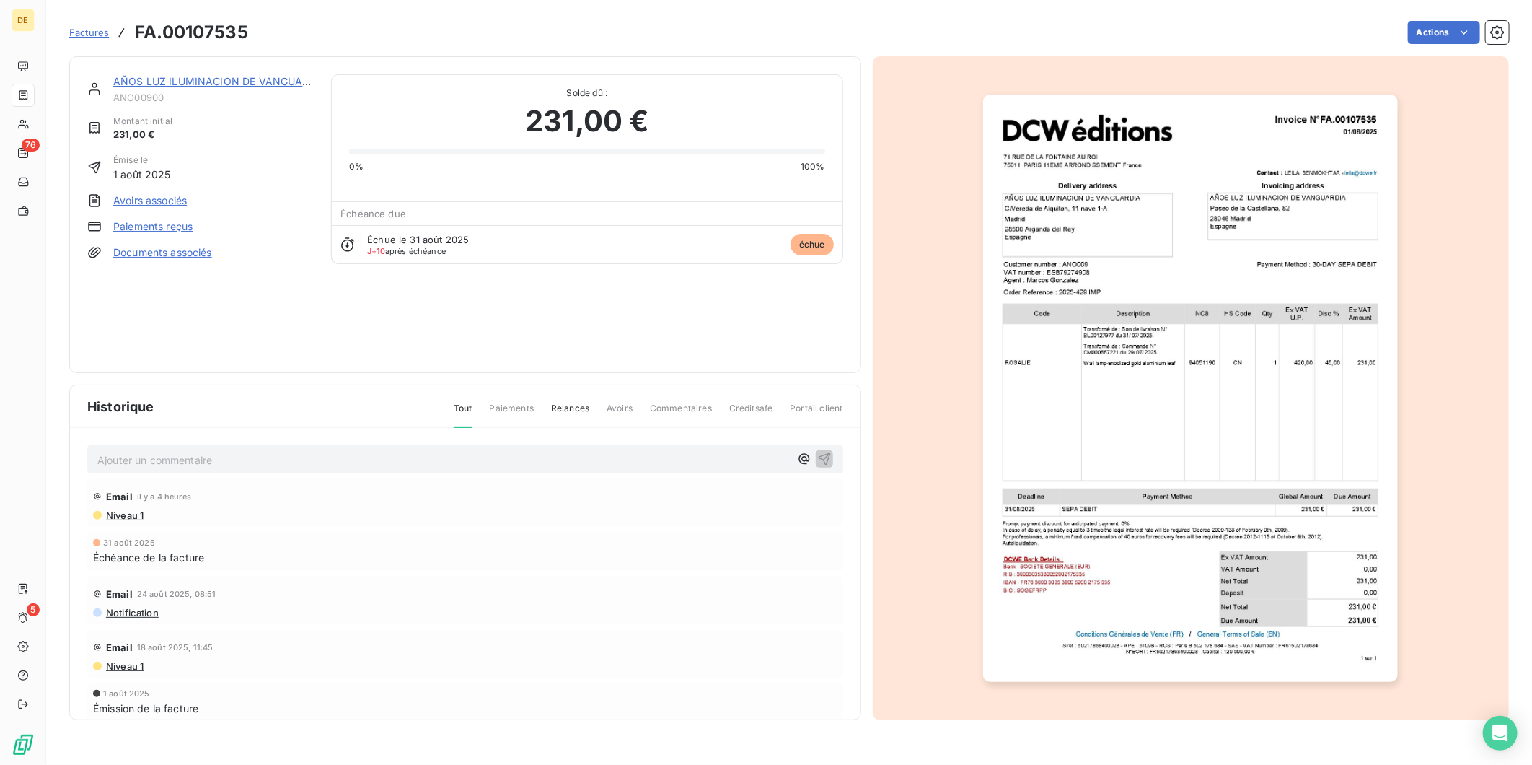
click at [188, 76] on link "AÑOS LUZ ILUMINACION DE VANGUARDIA" at bounding box center [220, 81] width 214 height 12
